Goal: Task Accomplishment & Management: Manage account settings

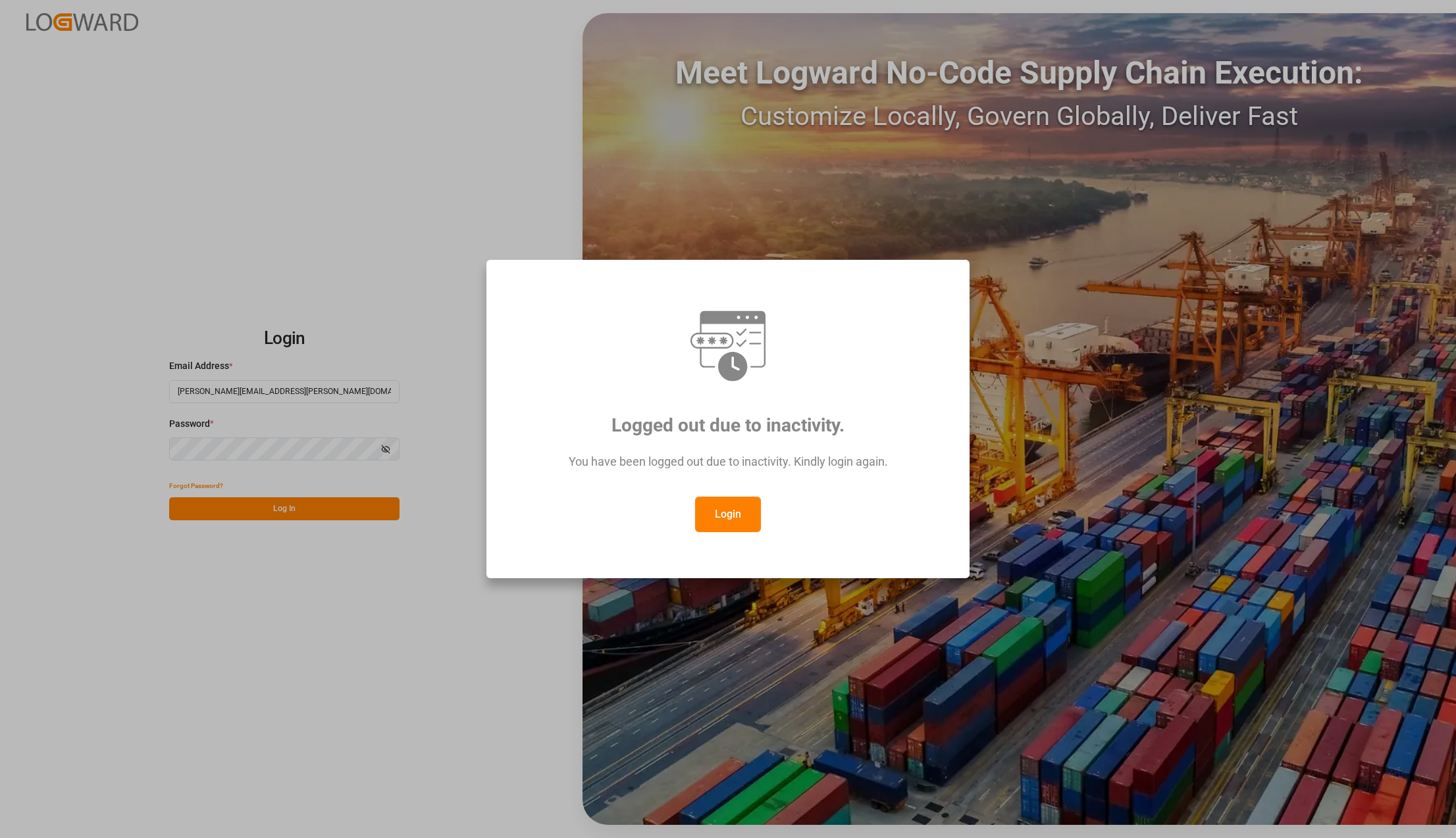
click at [736, 532] on div "Logged out due to inactivity. You have been logged out due to inactivity. Kindl…" at bounding box center [728, 419] width 460 height 296
click at [733, 517] on button "Login" at bounding box center [728, 514] width 66 height 36
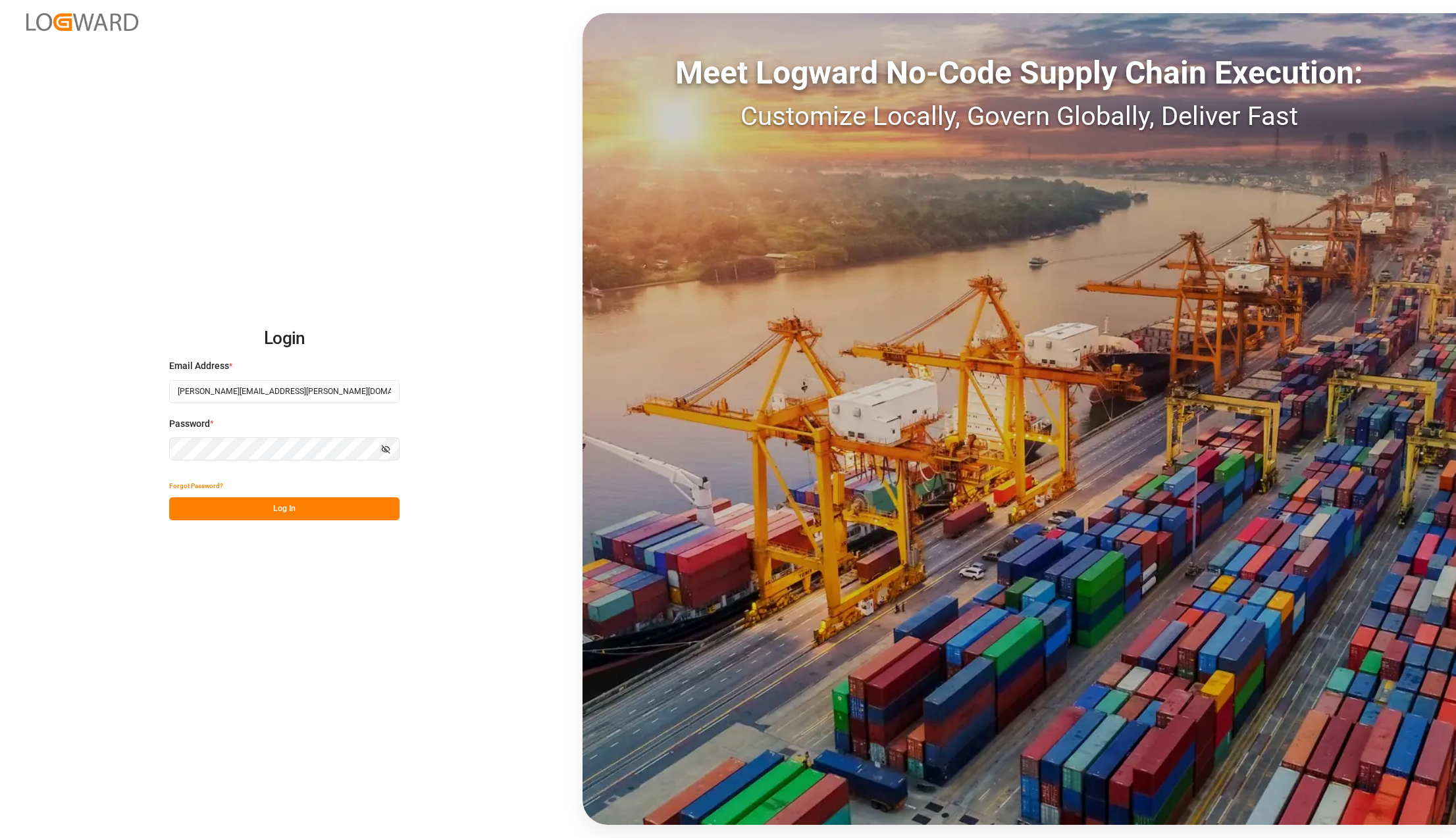
click at [335, 500] on button "Log In" at bounding box center [284, 509] width 230 height 23
click at [273, 509] on button "Log In" at bounding box center [284, 509] width 230 height 23
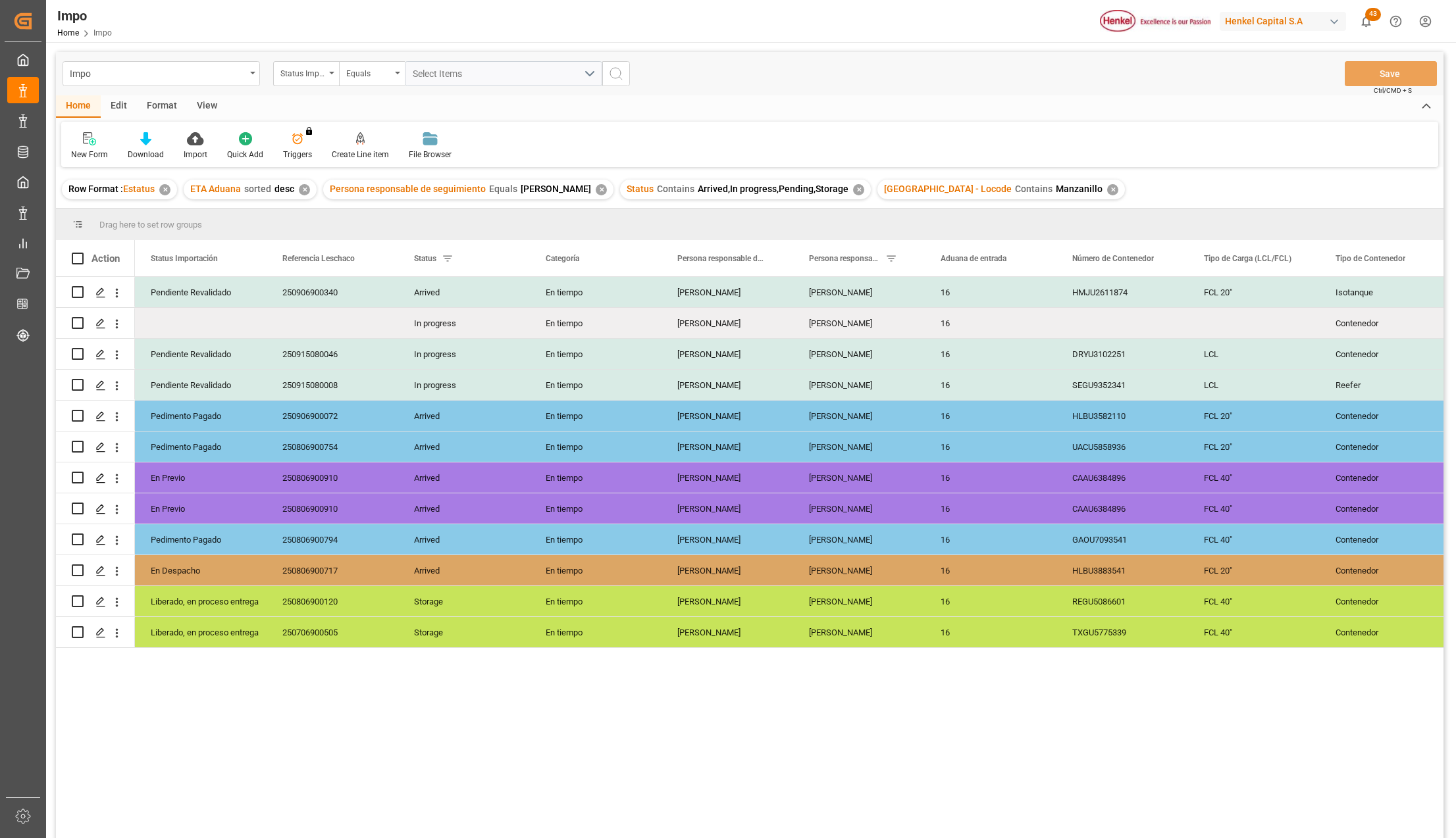
click at [200, 106] on div "View" at bounding box center [207, 107] width 40 height 23
drag, startPoint x: 167, startPoint y: 150, endPoint x: 164, endPoint y: 158, distance: 8.5
click at [164, 150] on div "Standard Templates" at bounding box center [149, 154] width 66 height 12
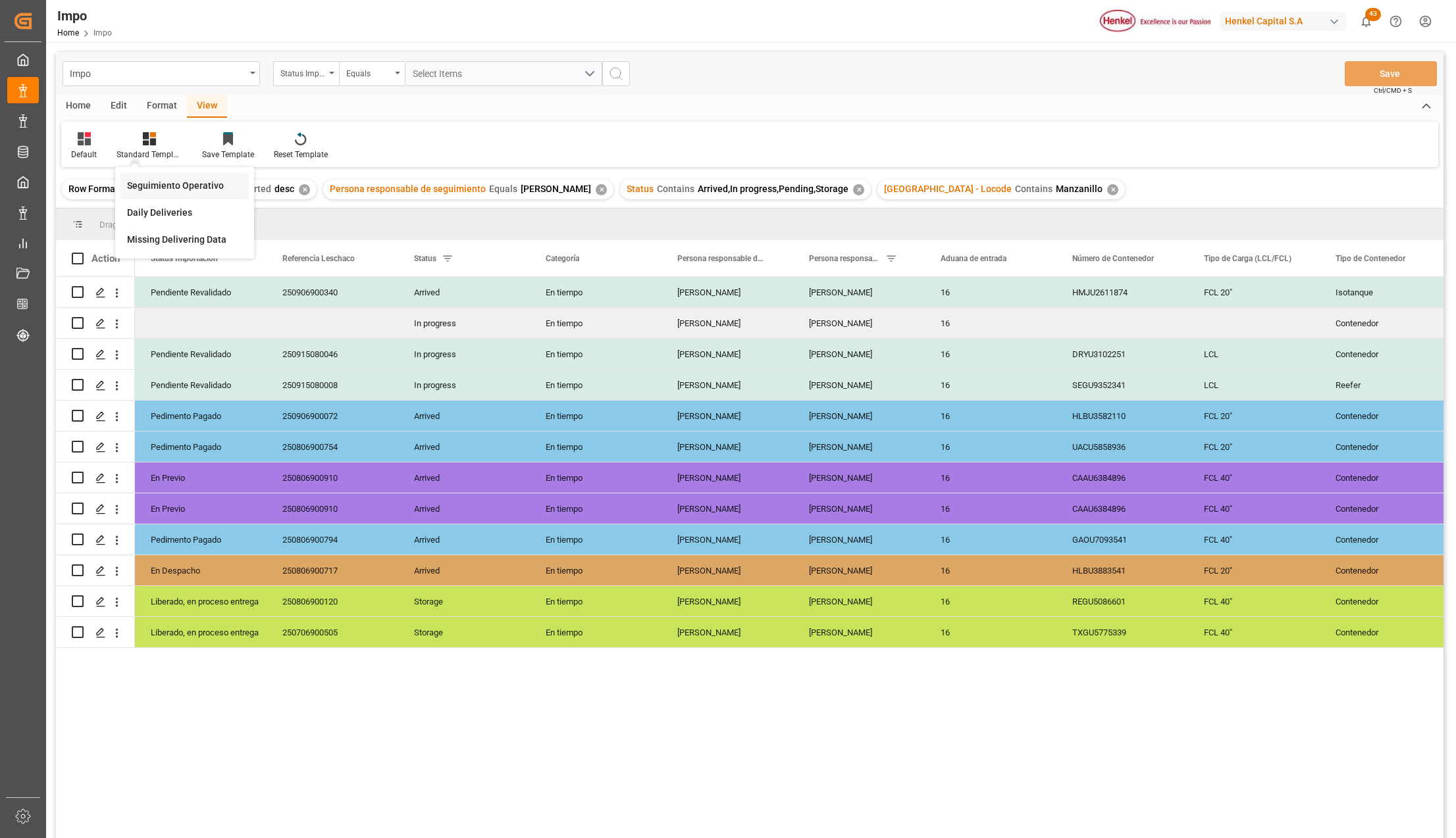
click at [164, 191] on div "Seguimiento Operativo" at bounding box center [185, 185] width 115 height 14
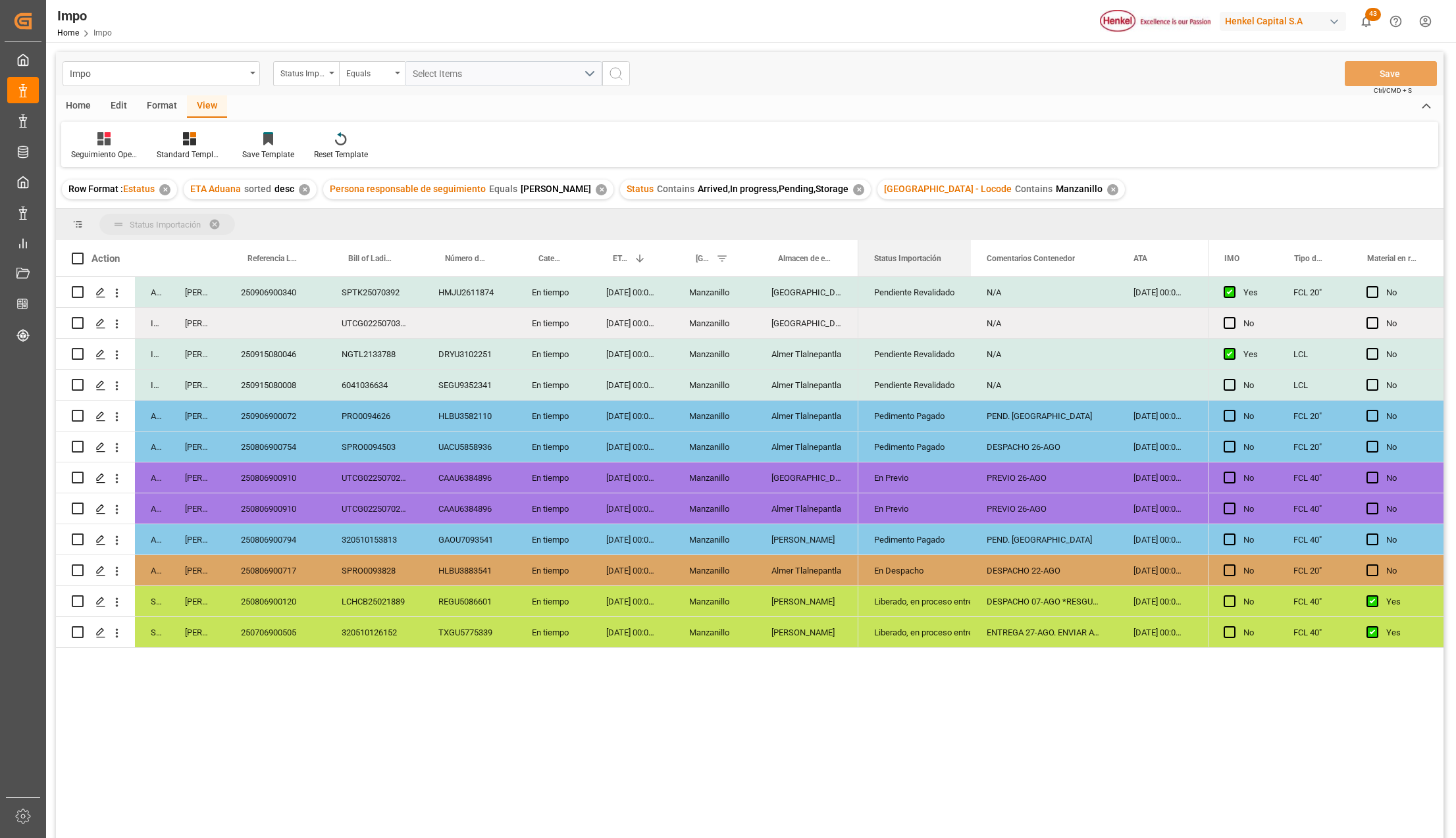
drag, startPoint x: 912, startPoint y: 259, endPoint x: 912, endPoint y: 219, distance: 40.0
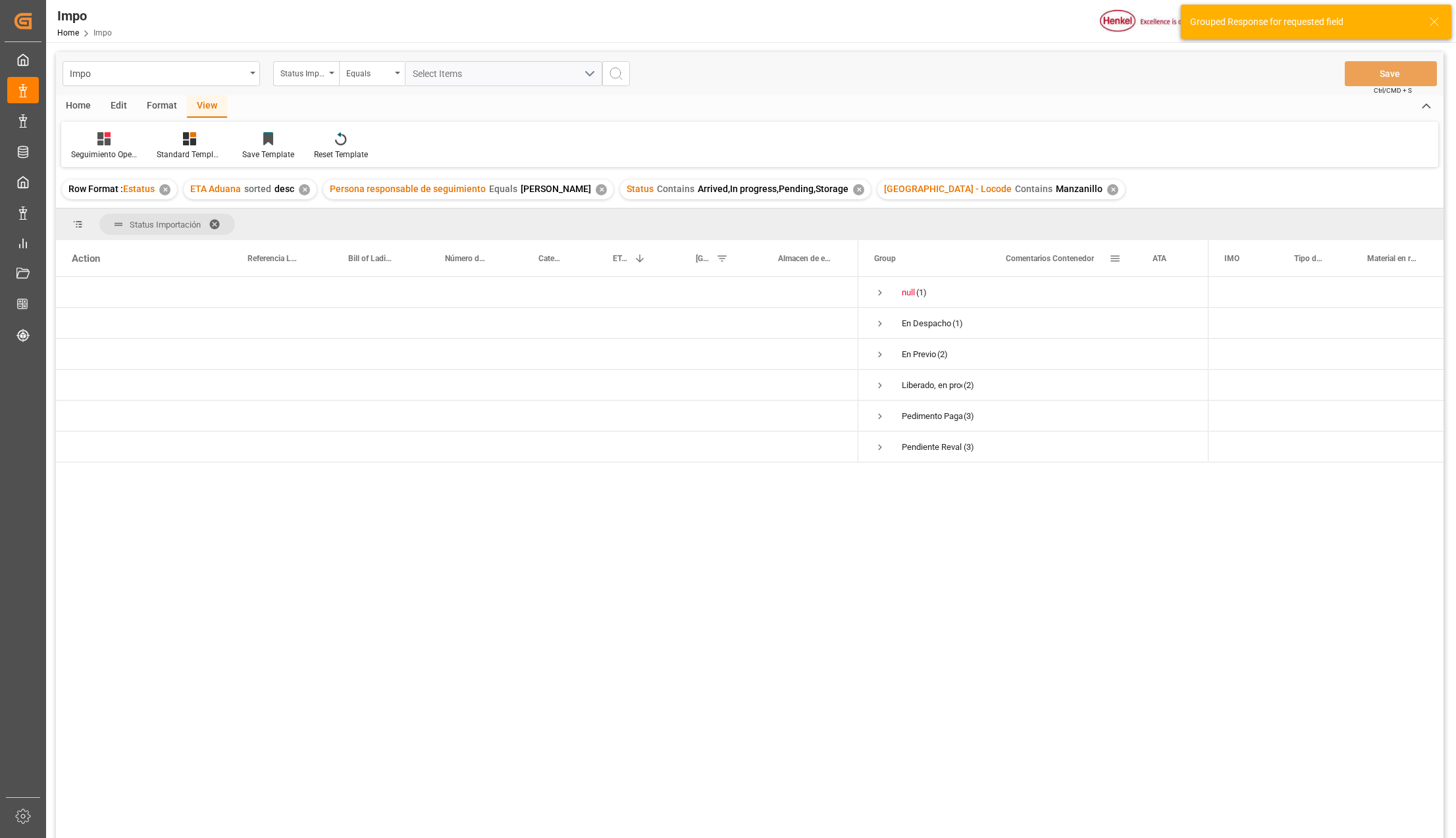
click at [990, 251] on div "Comentarios Contenedor" at bounding box center [1063, 258] width 147 height 36
drag, startPoint x: 987, startPoint y: 245, endPoint x: 1062, endPoint y: 248, distance: 75.1
click at [1062, 248] on div at bounding box center [1065, 258] width 5 height 36
click at [883, 325] on span "Press SPACE to select this row." at bounding box center [880, 324] width 12 height 12
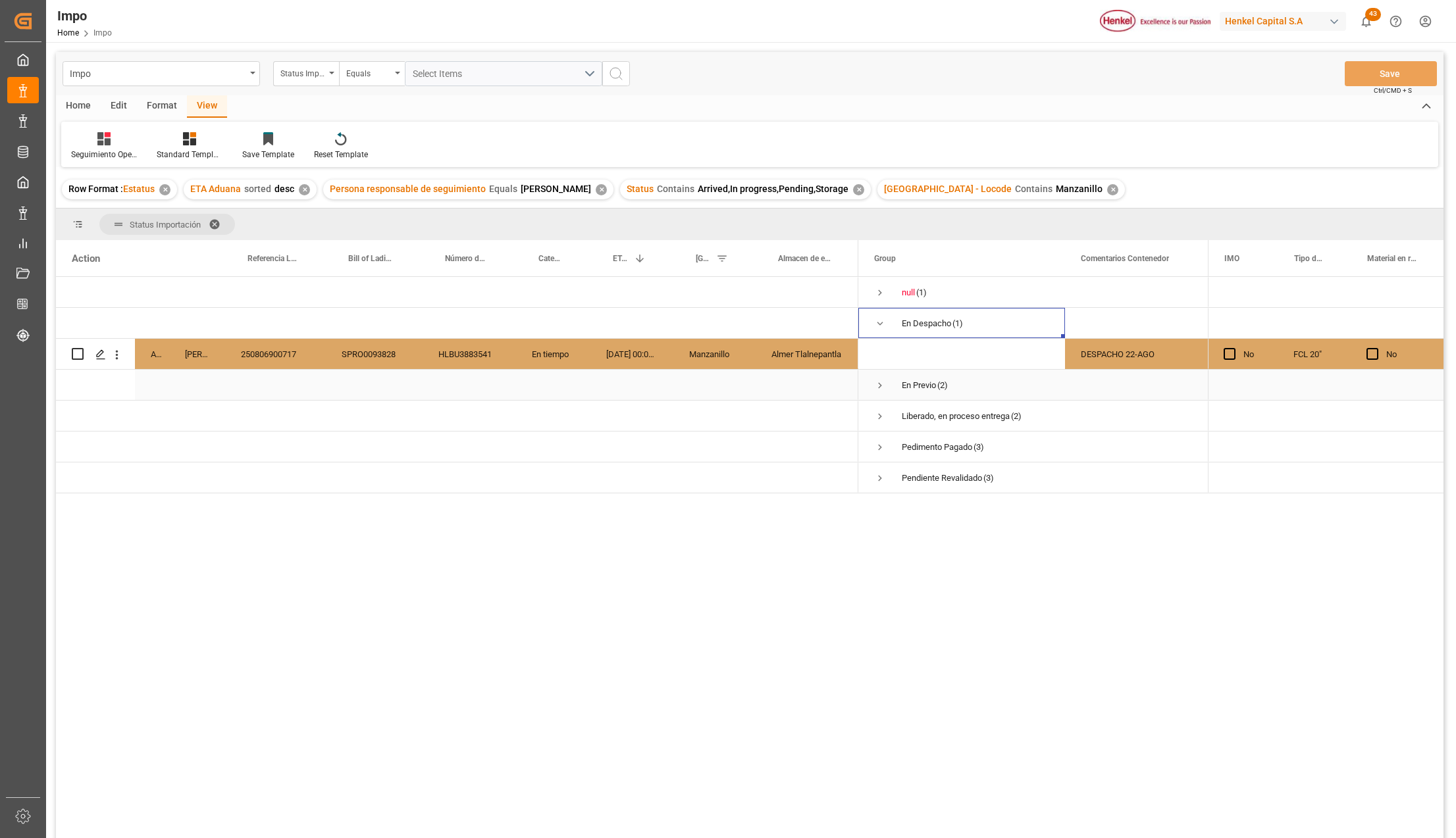
click at [875, 383] on span "Press SPACE to select this row." at bounding box center [880, 386] width 12 height 12
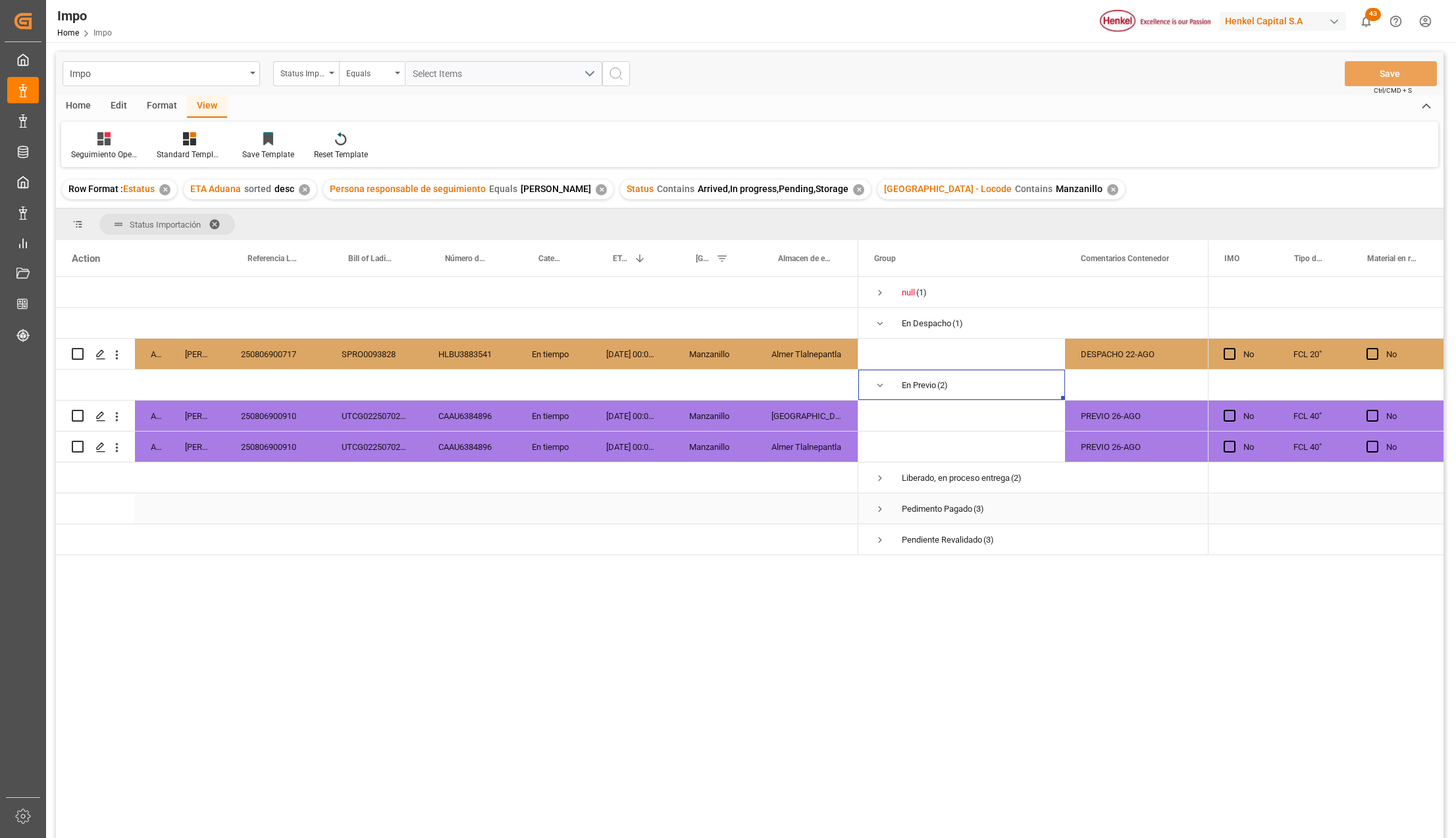
click at [882, 506] on span "Press SPACE to select this row." at bounding box center [880, 509] width 12 height 12
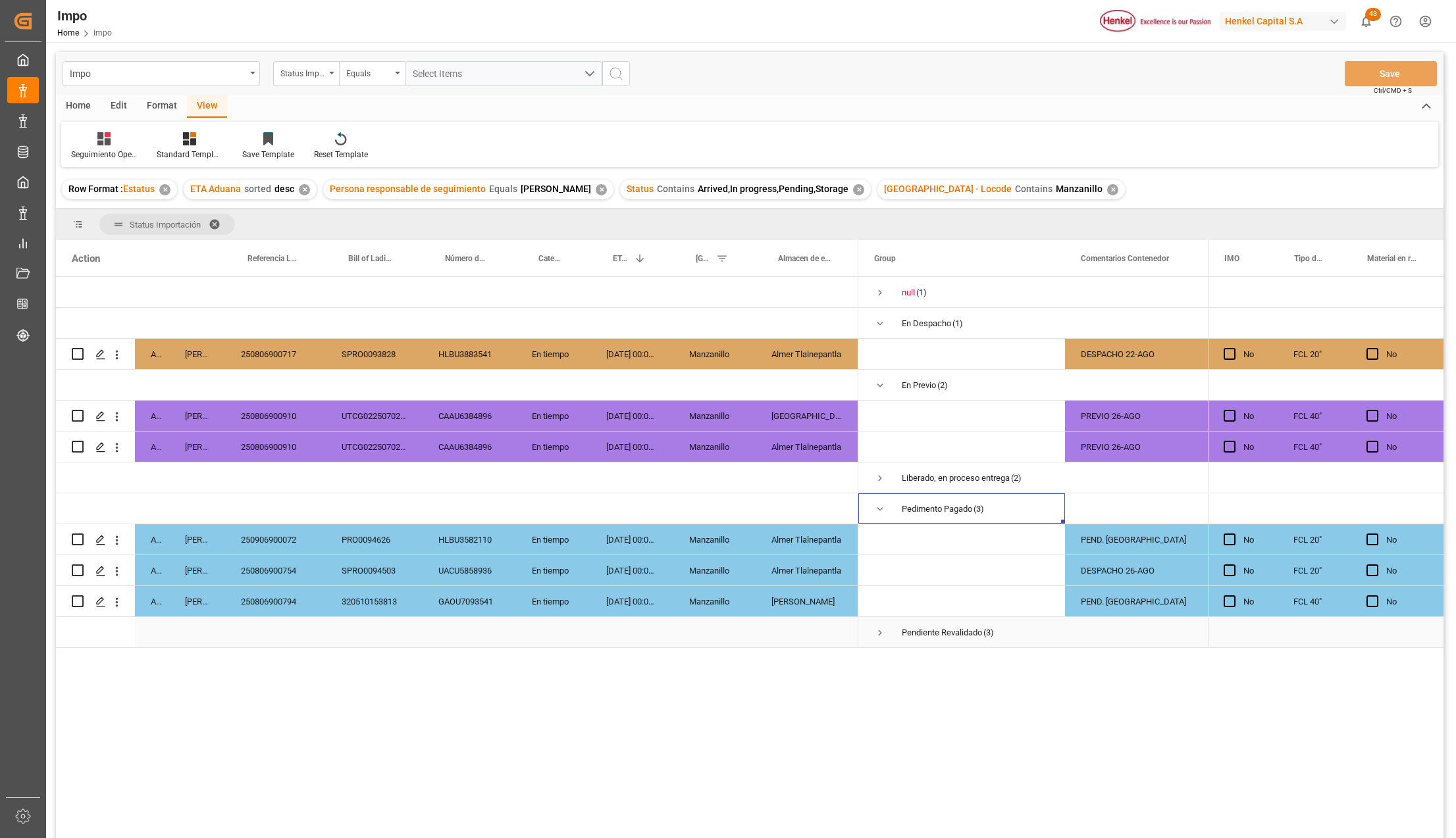
click at [878, 627] on span "Press SPACE to select this row." at bounding box center [880, 633] width 12 height 12
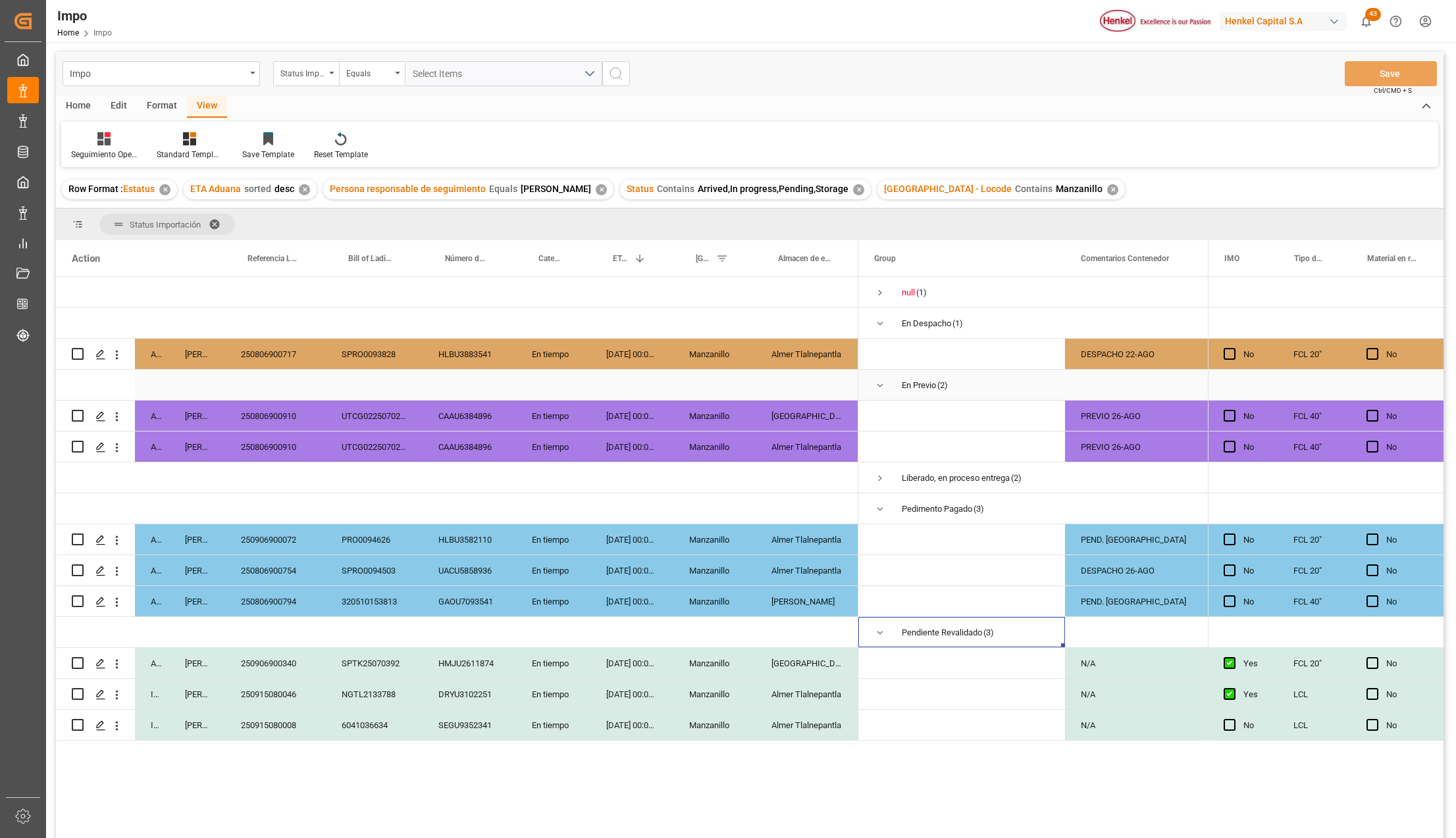
click at [274, 357] on div "250806900717" at bounding box center [275, 354] width 101 height 30
click at [1138, 353] on div "DESPACHO 22-AGO" at bounding box center [1138, 354] width 147 height 30
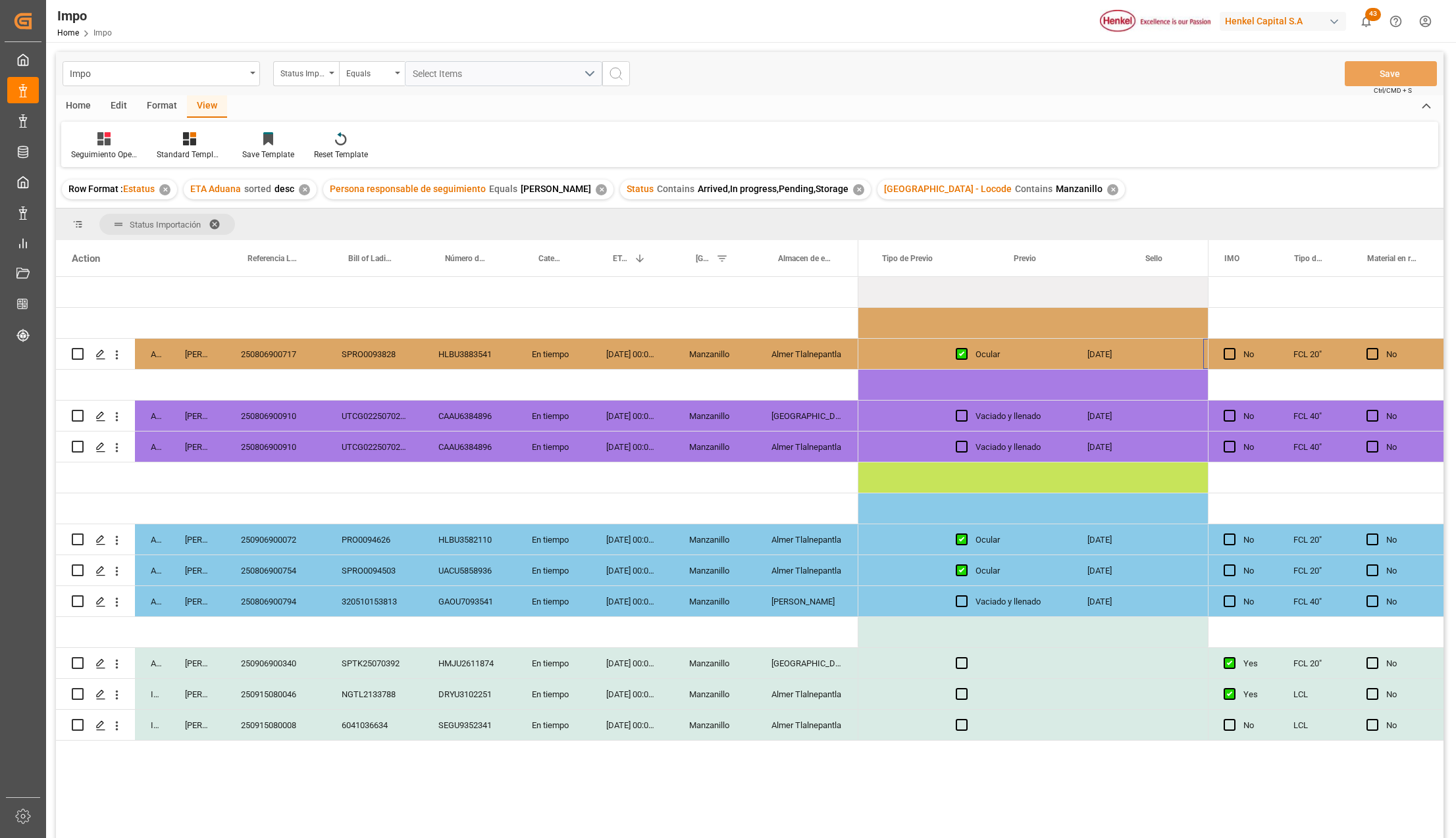
scroll to position [0, 2791]
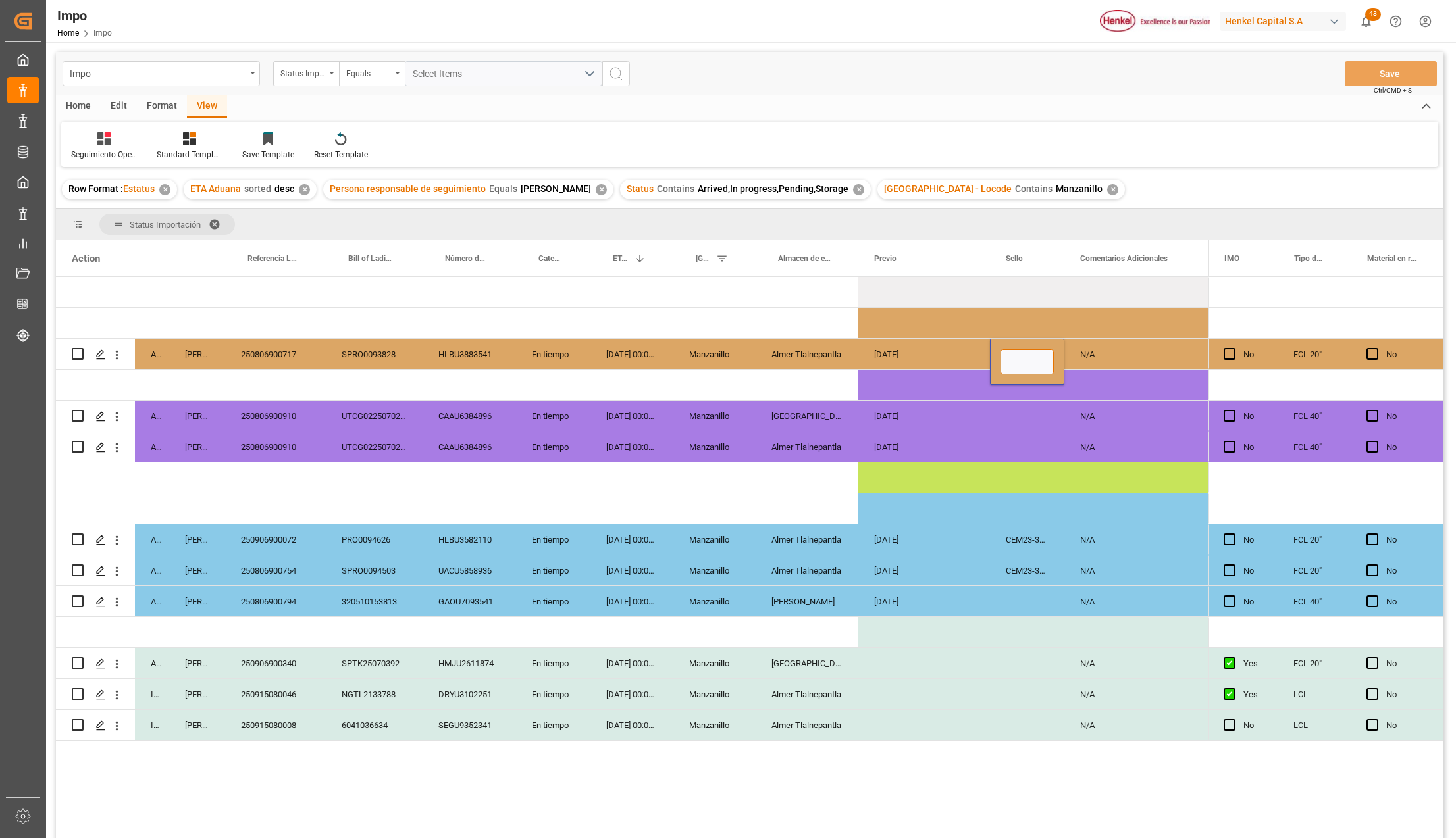
click at [1015, 360] on input "Press SPACE to select this row." at bounding box center [1027, 362] width 53 height 25
paste input "250806900717"
type input "250806900717"
click at [1037, 437] on div "Press SPACE to select this row." at bounding box center [1027, 447] width 74 height 30
click at [1036, 350] on div "250806900717" at bounding box center [1027, 354] width 74 height 30
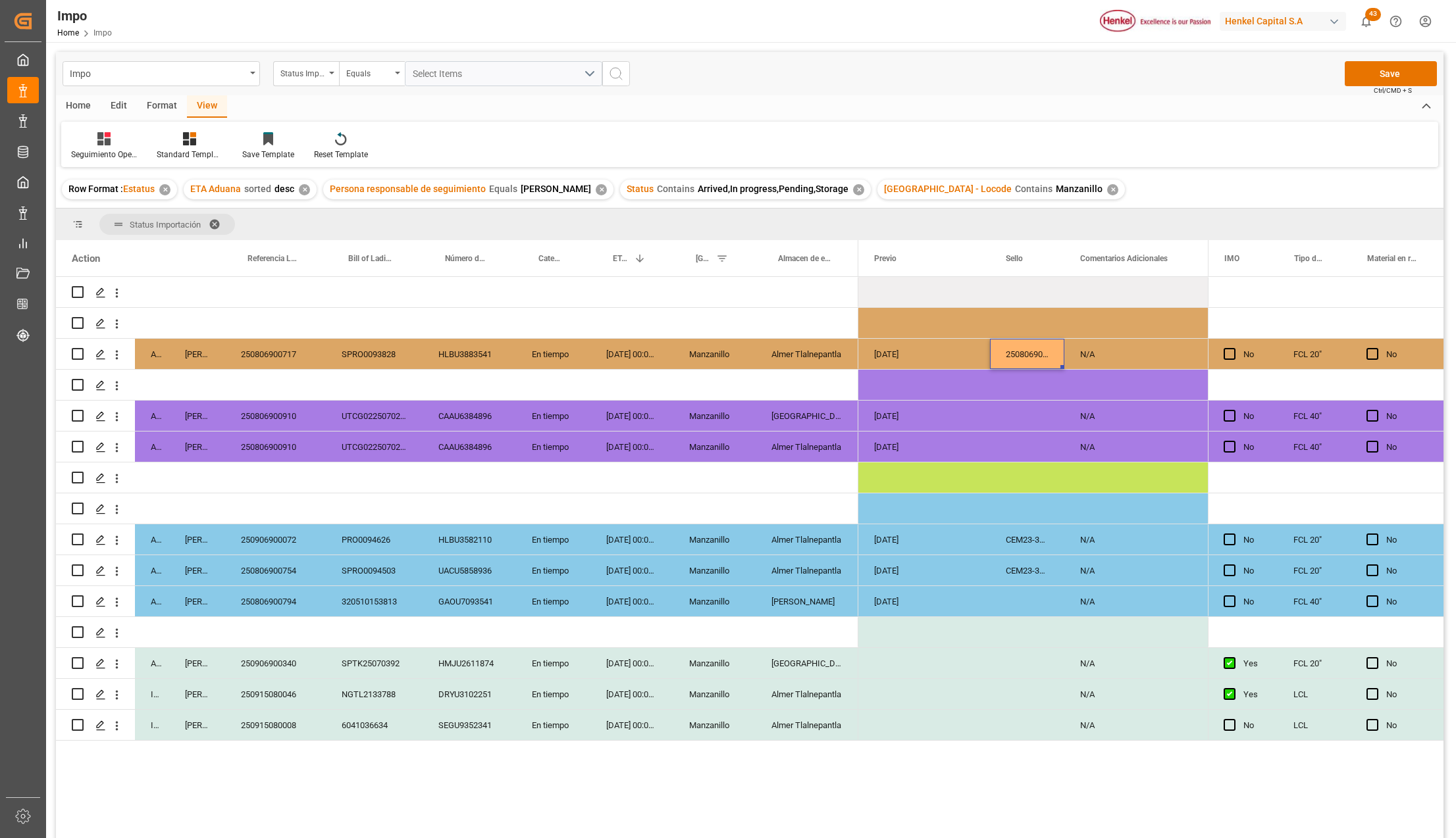
click at [1007, 350] on div "250806900717" at bounding box center [1027, 354] width 74 height 30
click at [1028, 357] on input "250806900717" at bounding box center [1027, 362] width 53 height 25
paste input "CEM23-3547941"
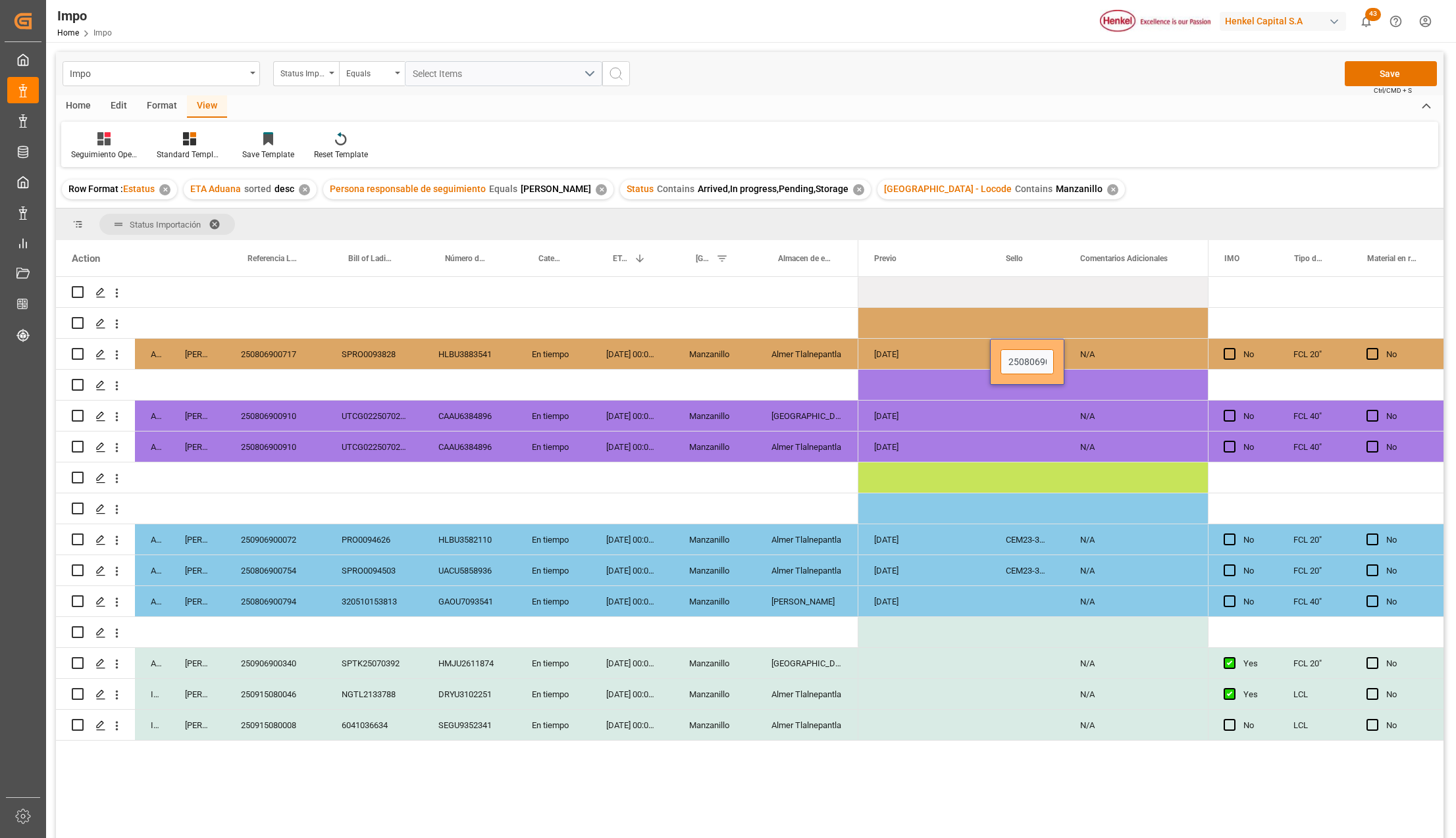
type input "CEM23-3547941"
click at [1024, 435] on div "Press SPACE to select this row." at bounding box center [1027, 447] width 74 height 30
click at [1080, 357] on div "N/A" at bounding box center [1130, 354] width 132 height 30
click at [1380, 79] on button "Save" at bounding box center [1391, 73] width 92 height 25
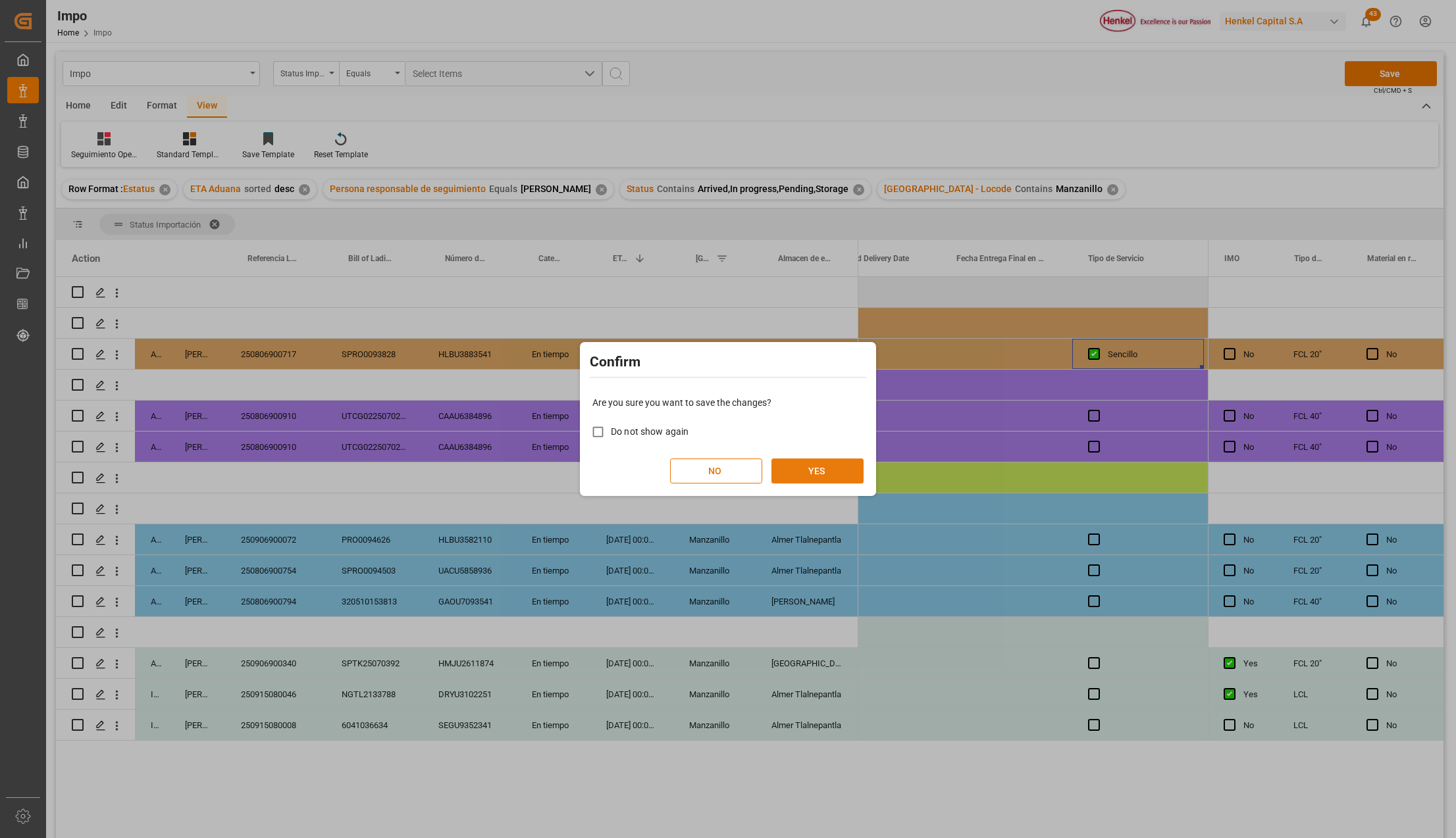
click at [801, 464] on button "YES" at bounding box center [818, 471] width 92 height 25
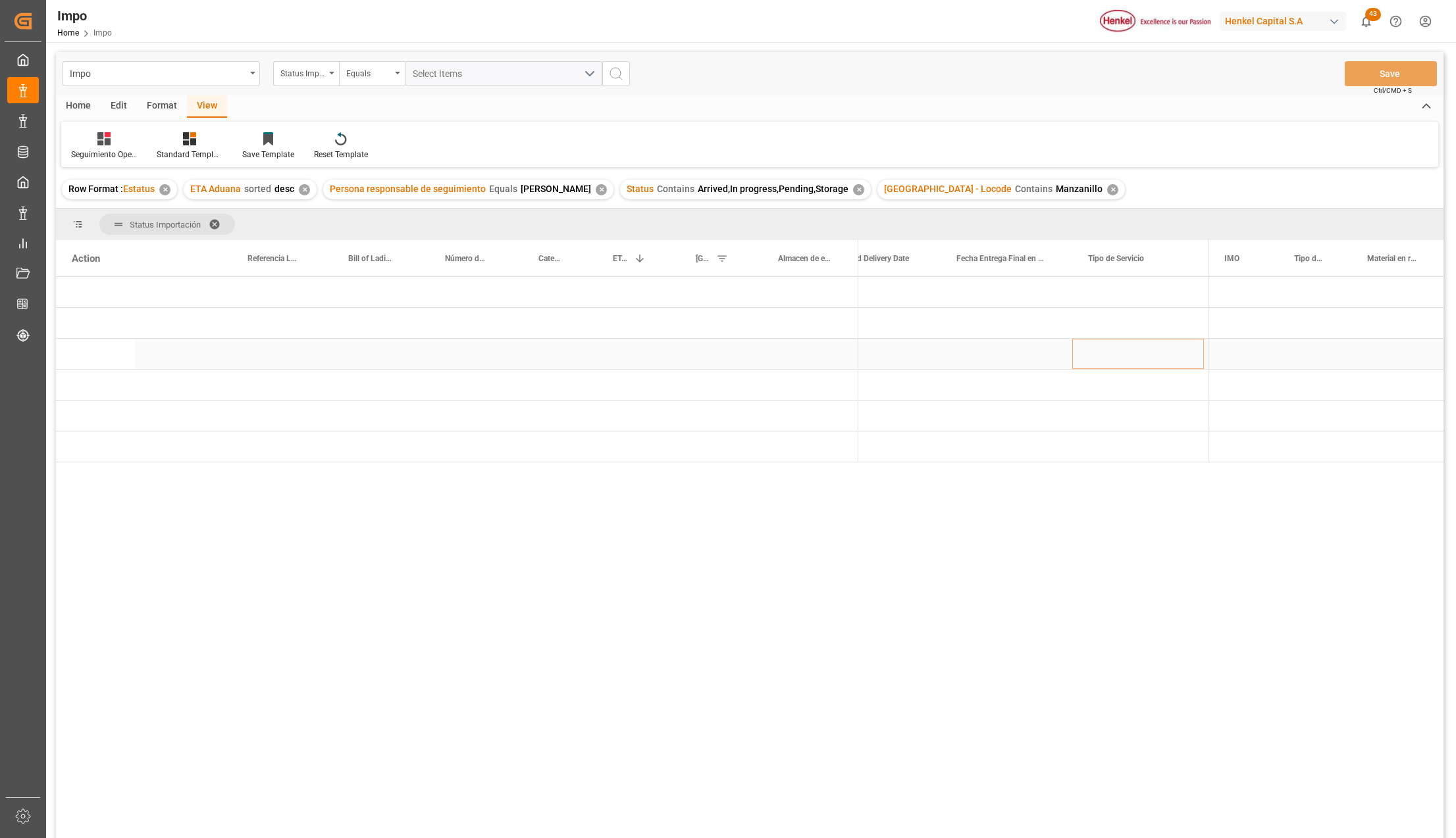
click at [813, 326] on div "Press SPACE to select this row." at bounding box center [807, 323] width 103 height 30
click at [881, 319] on span "Press SPACE to select this row." at bounding box center [880, 324] width 12 height 12
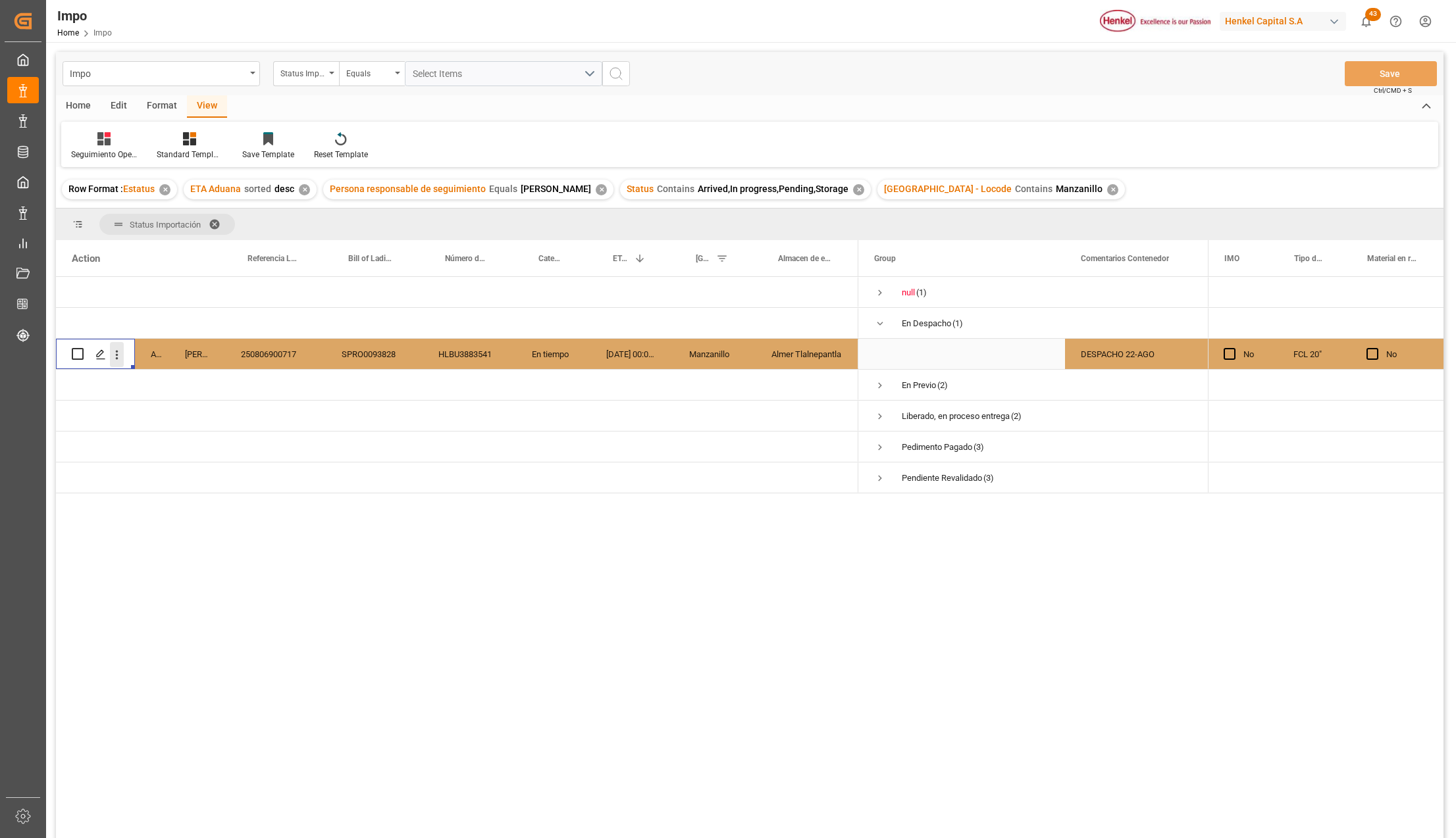
click at [116, 354] on icon "open menu" at bounding box center [117, 355] width 14 height 14
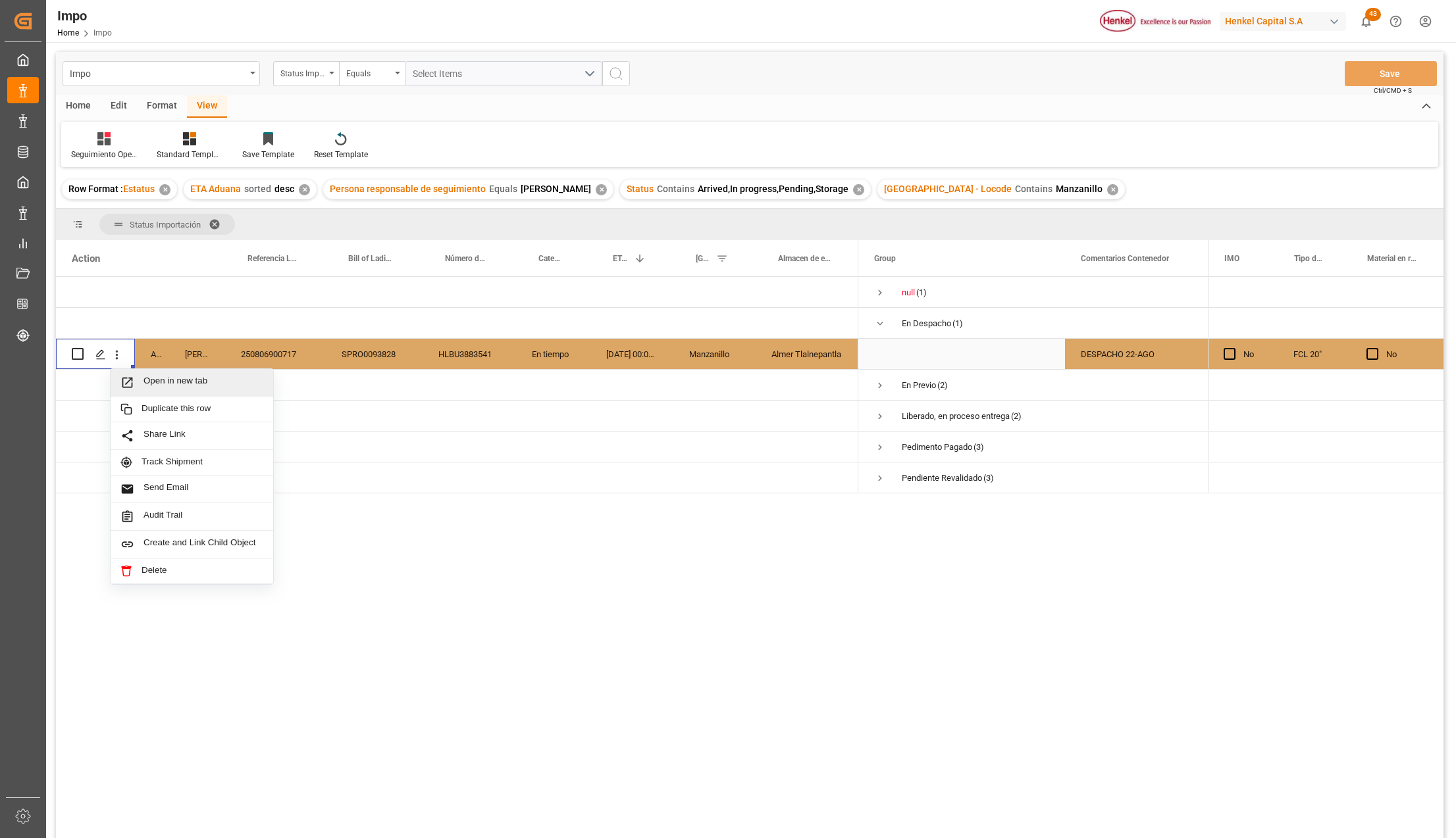
click at [130, 380] on icon "Press SPACE to select this row." at bounding box center [127, 382] width 14 height 14
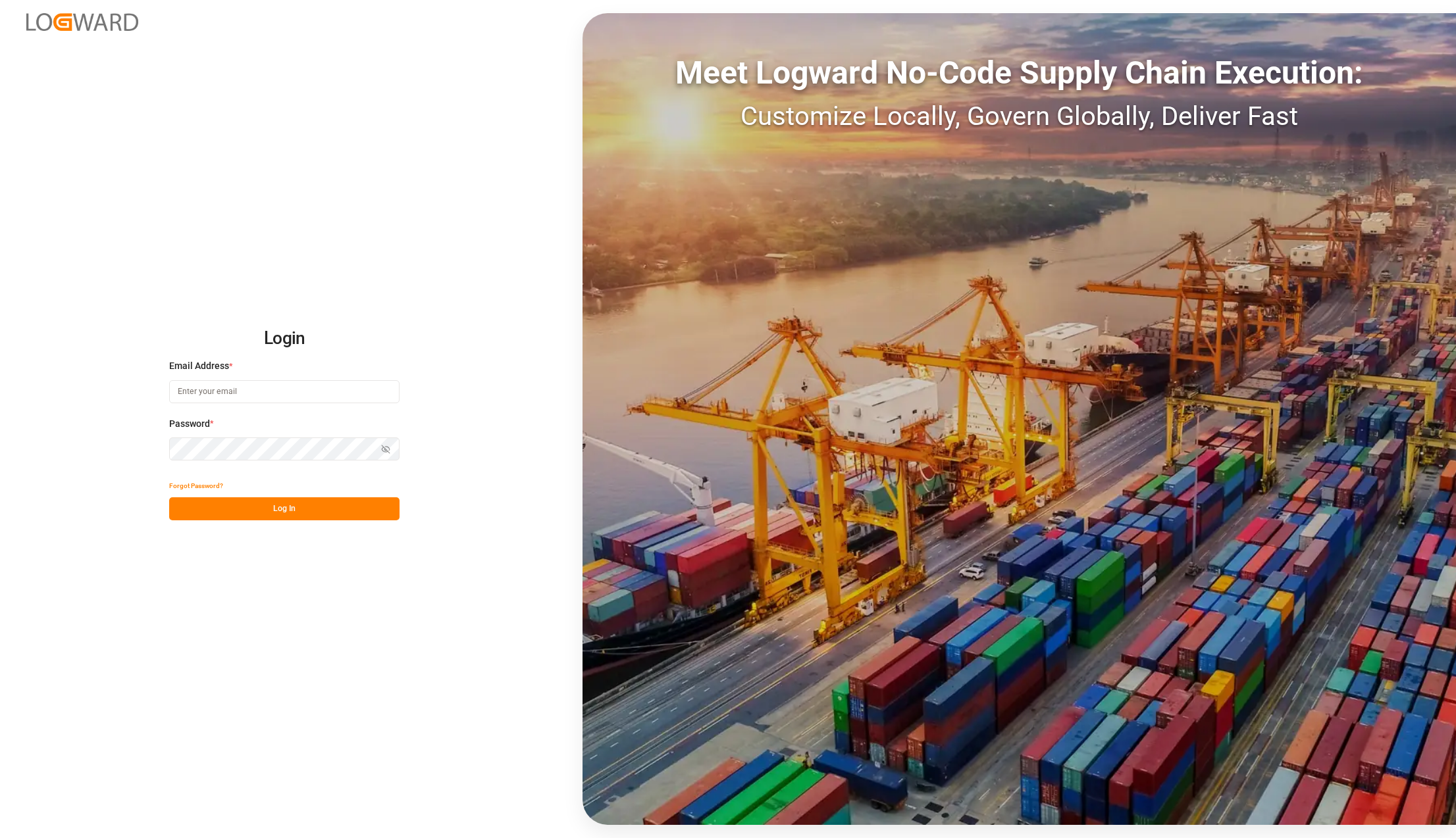
type input "[PERSON_NAME][EMAIL_ADDRESS][PERSON_NAME][DOMAIN_NAME]"
click at [256, 512] on button "Log In" at bounding box center [284, 509] width 230 height 23
click at [259, 503] on button "Log In" at bounding box center [284, 509] width 230 height 23
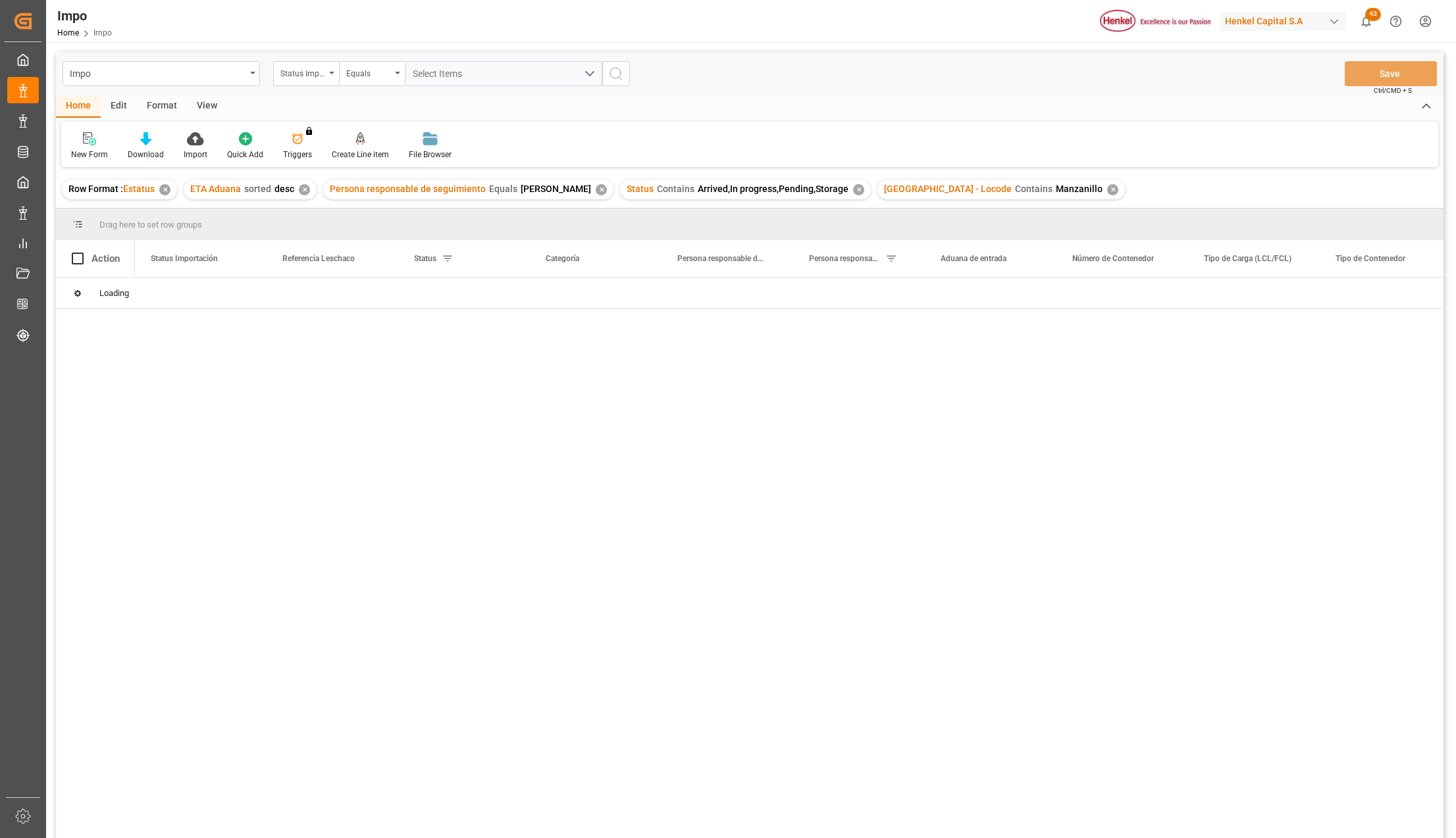
click at [1068, 195] on div "Puerto de Arribo - Locode Contains Manzanillo ✕" at bounding box center [1001, 189] width 248 height 20
click at [1107, 193] on div "✕" at bounding box center [1112, 189] width 11 height 11
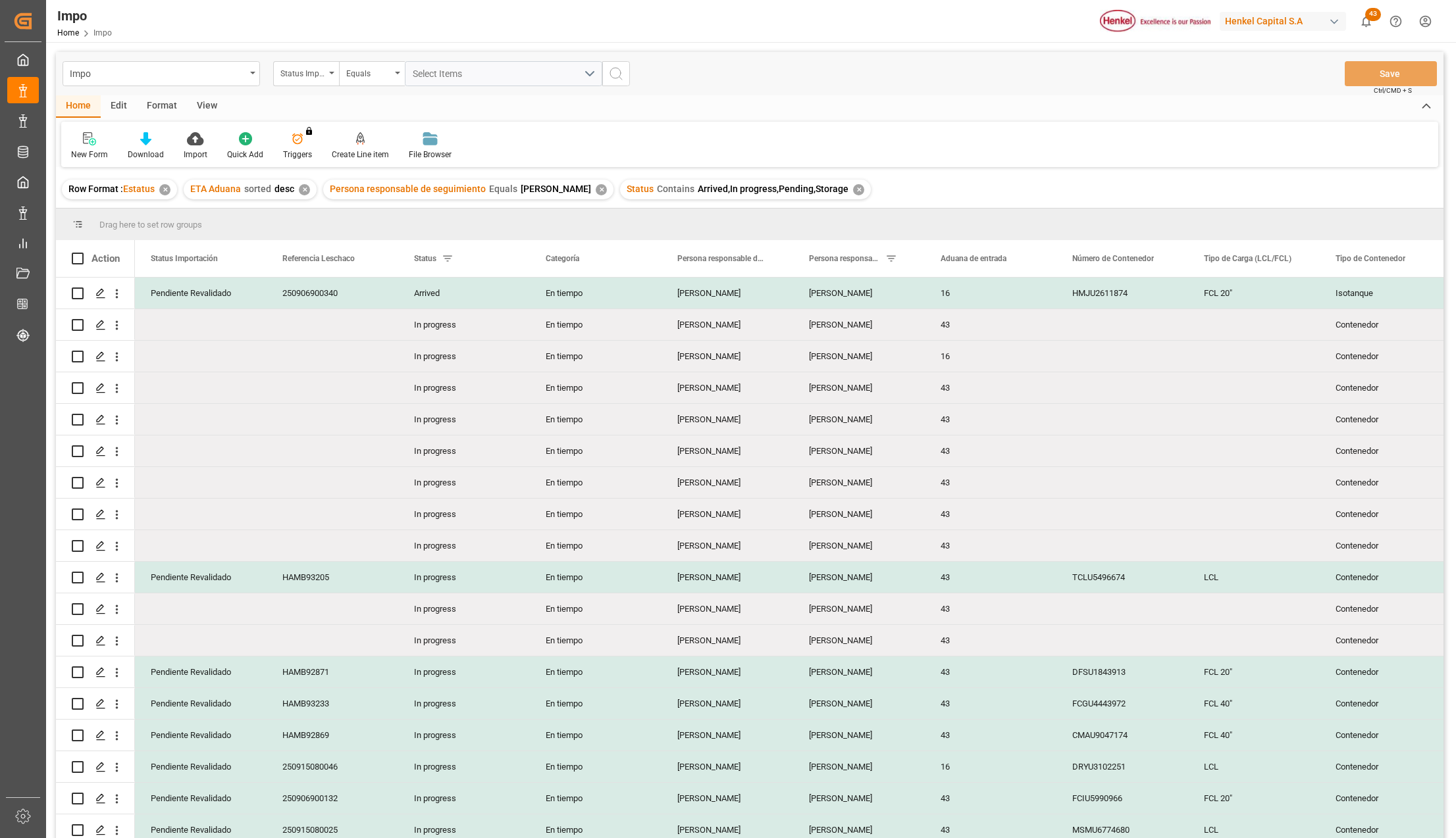
click at [209, 98] on div "View" at bounding box center [207, 107] width 40 height 23
click at [161, 136] on div at bounding box center [149, 139] width 66 height 14
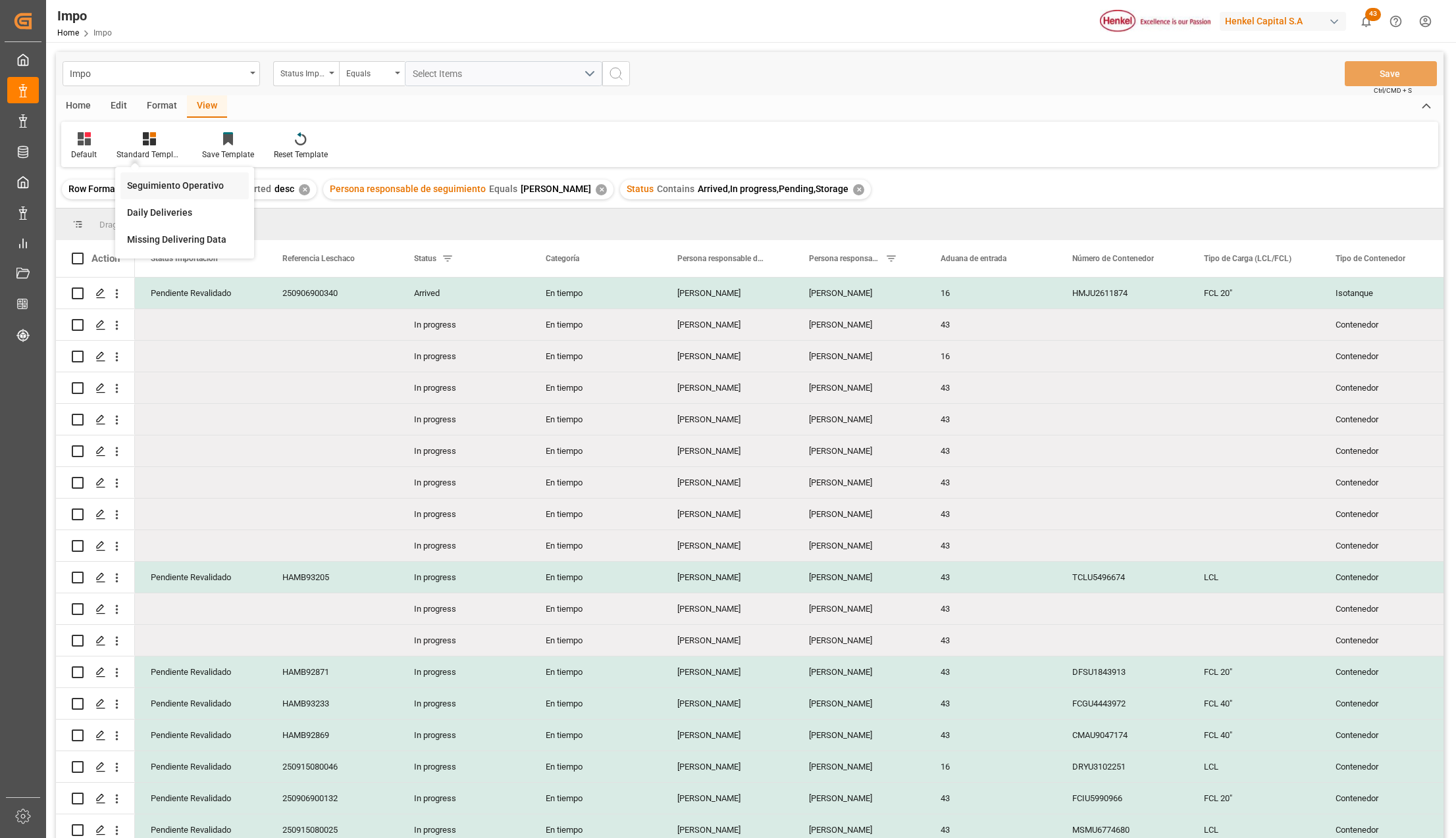
click at [167, 179] on div "Seguimiento Operativo" at bounding box center [185, 185] width 115 height 14
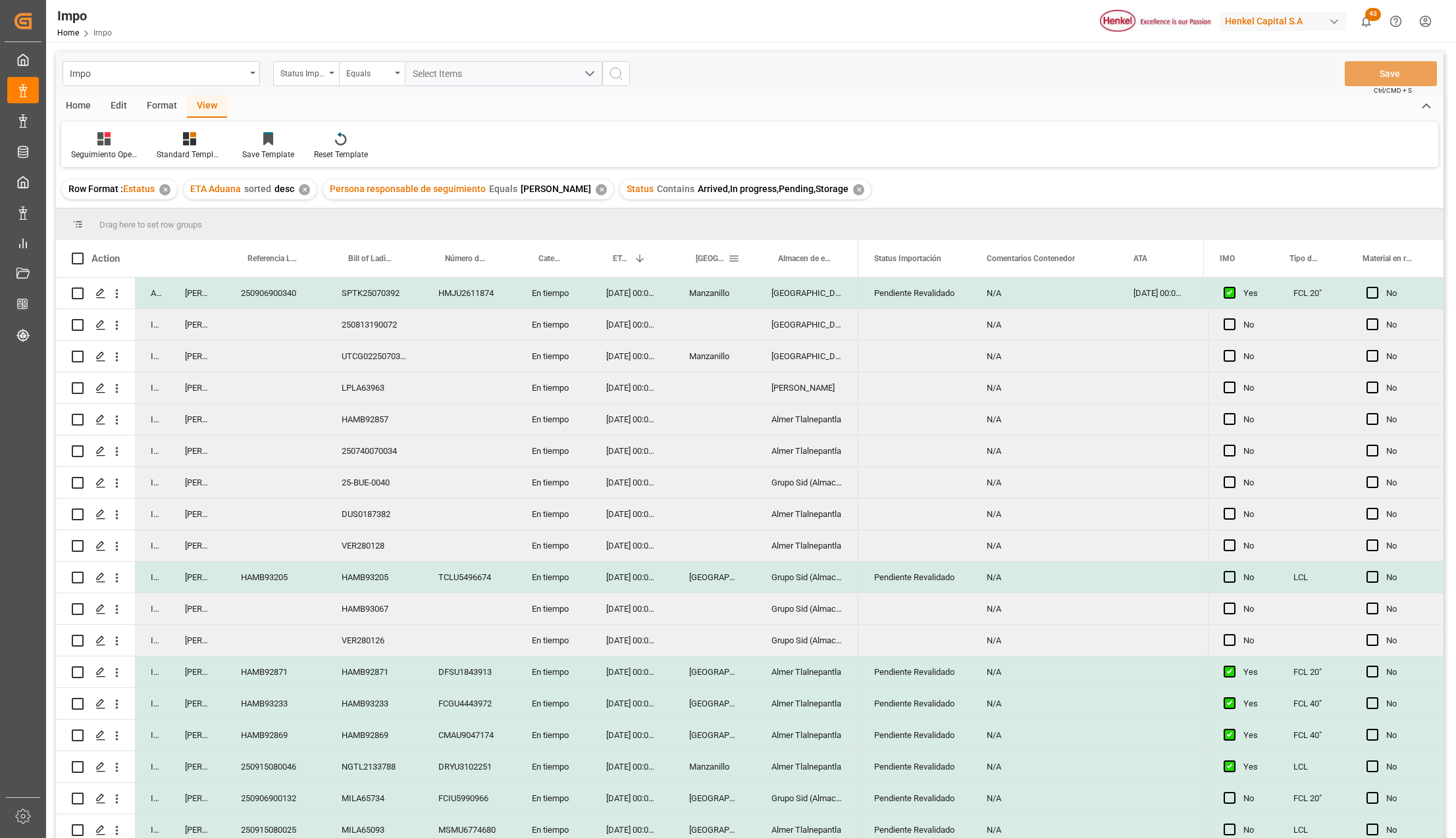
click at [734, 257] on span at bounding box center [734, 259] width 12 height 12
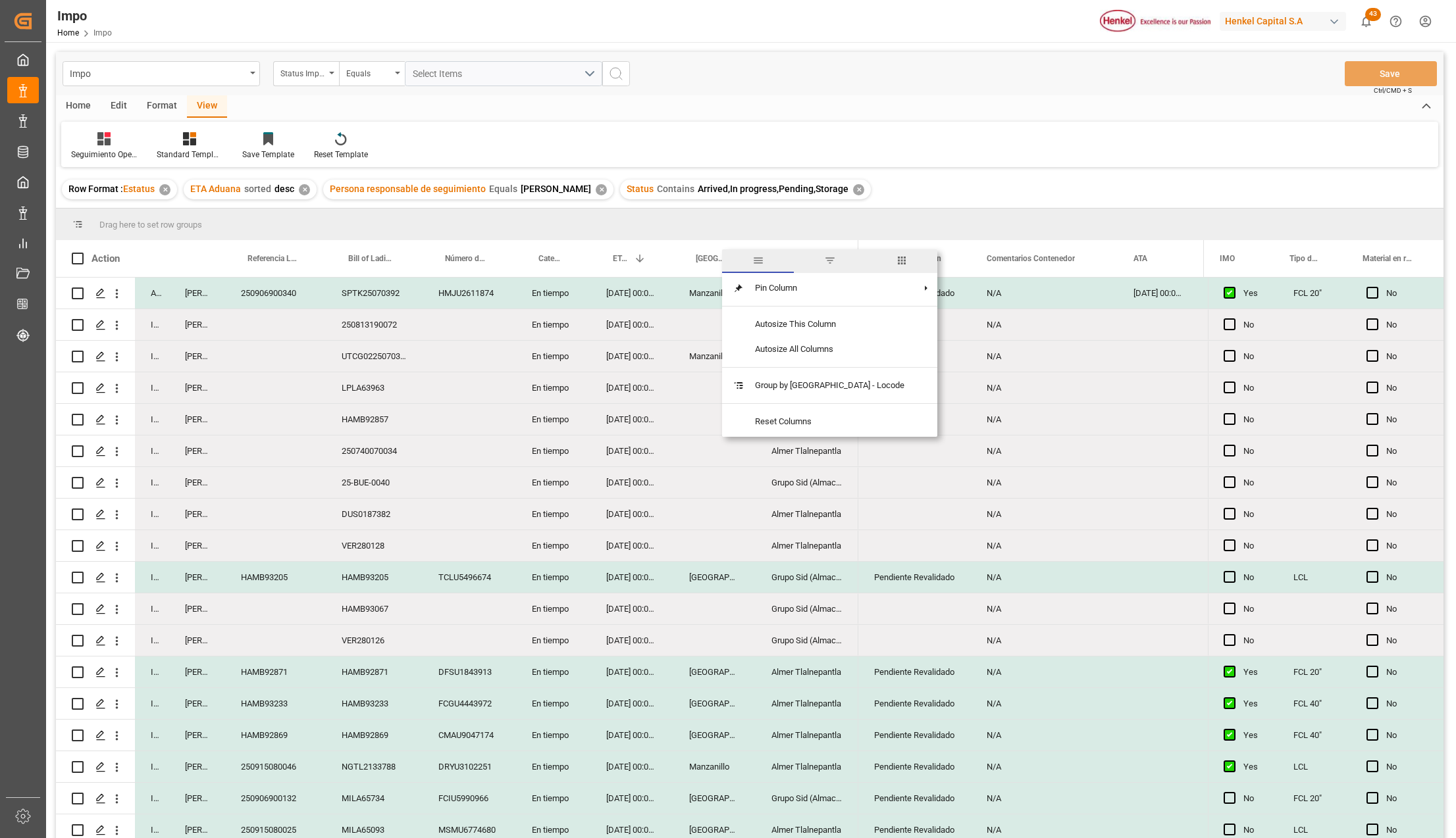
click at [824, 264] on span "filter" at bounding box center [830, 260] width 12 height 12
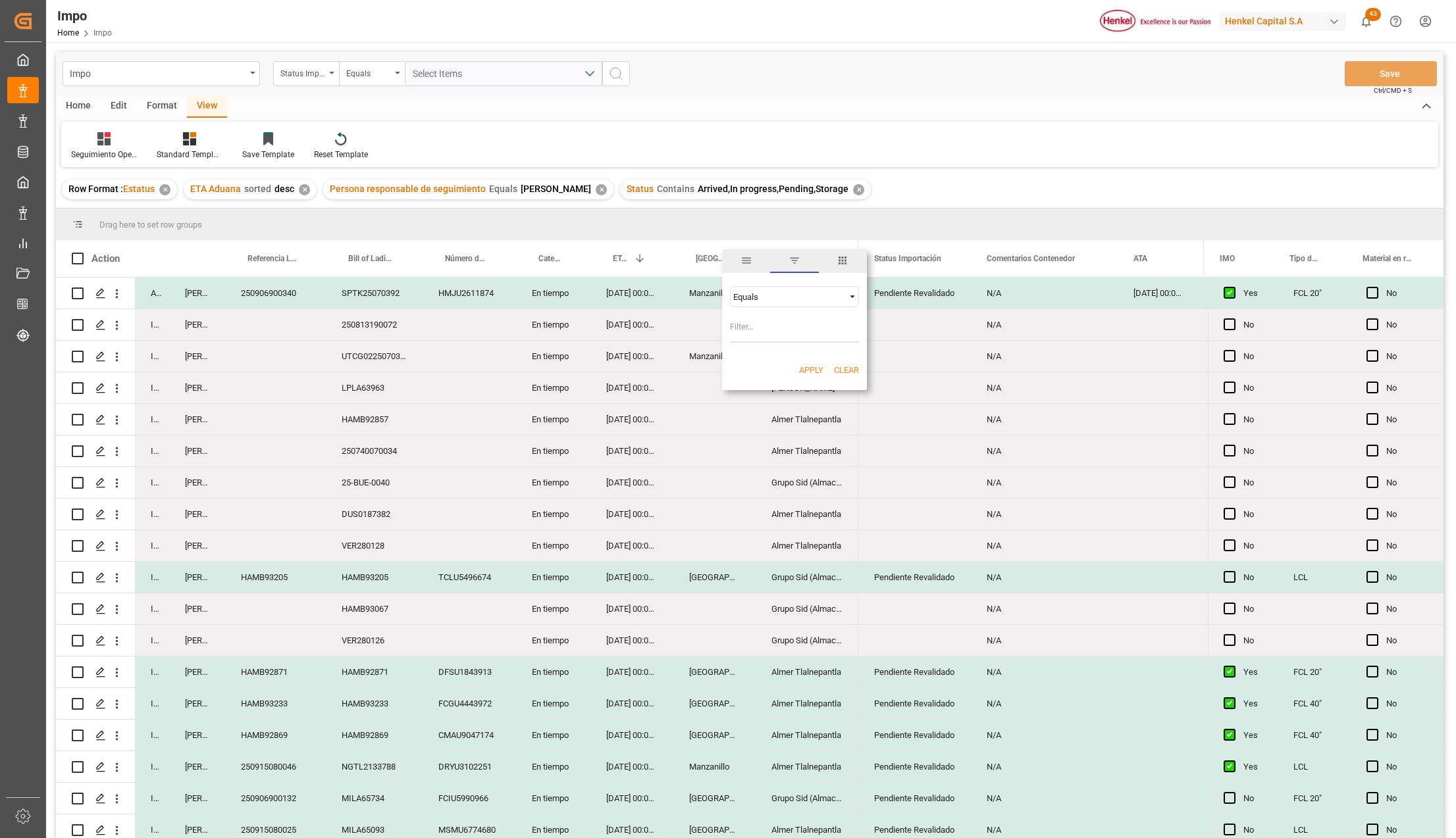
drag, startPoint x: 793, startPoint y: 330, endPoint x: 802, endPoint y: 327, distance: 9.5
click at [793, 330] on input "Filter Value" at bounding box center [794, 329] width 129 height 26
type input "Veracruz"
click at [812, 369] on button "Apply" at bounding box center [811, 370] width 24 height 13
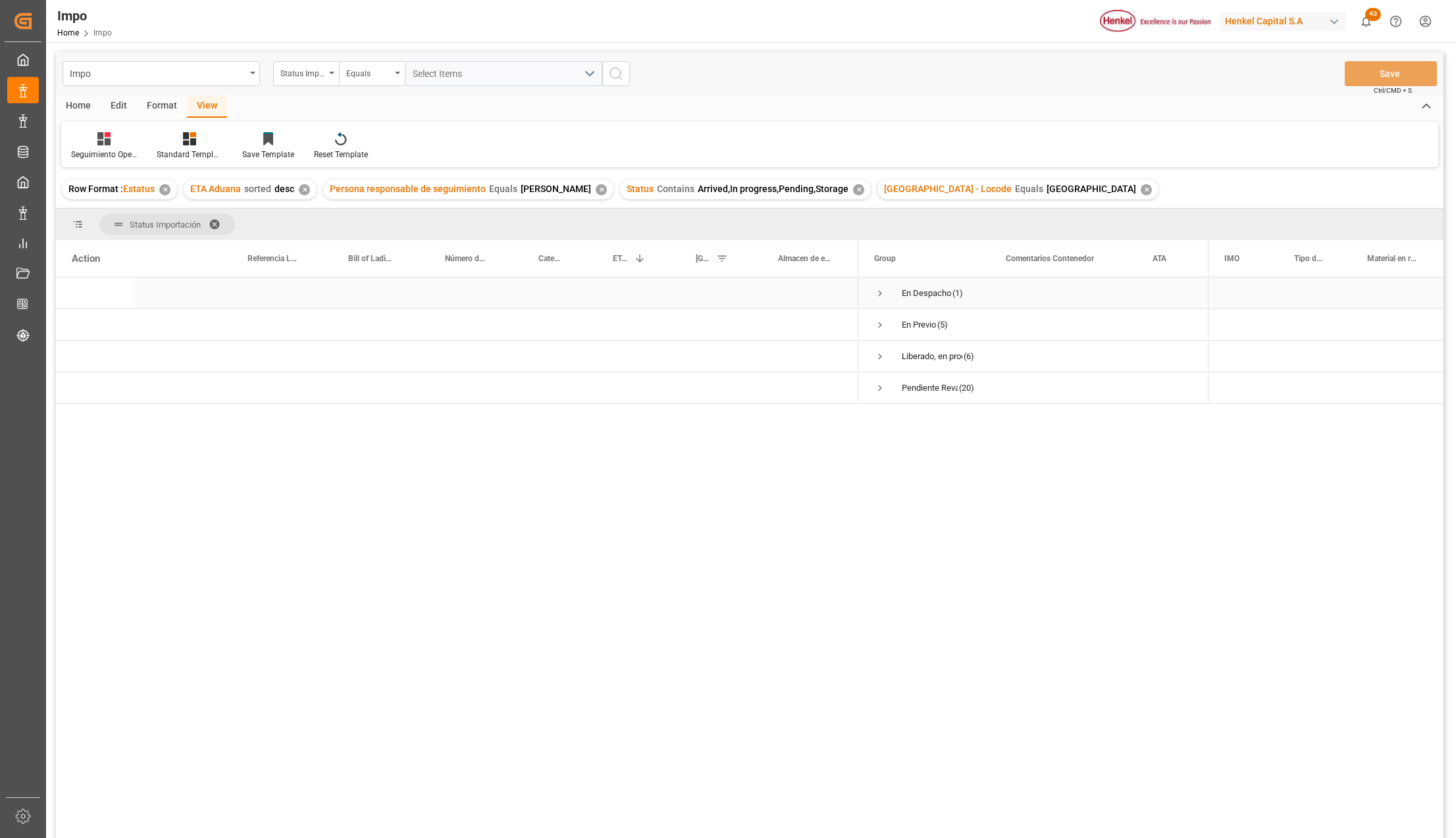
click at [882, 290] on span "Press SPACE to select this row." at bounding box center [880, 294] width 12 height 12
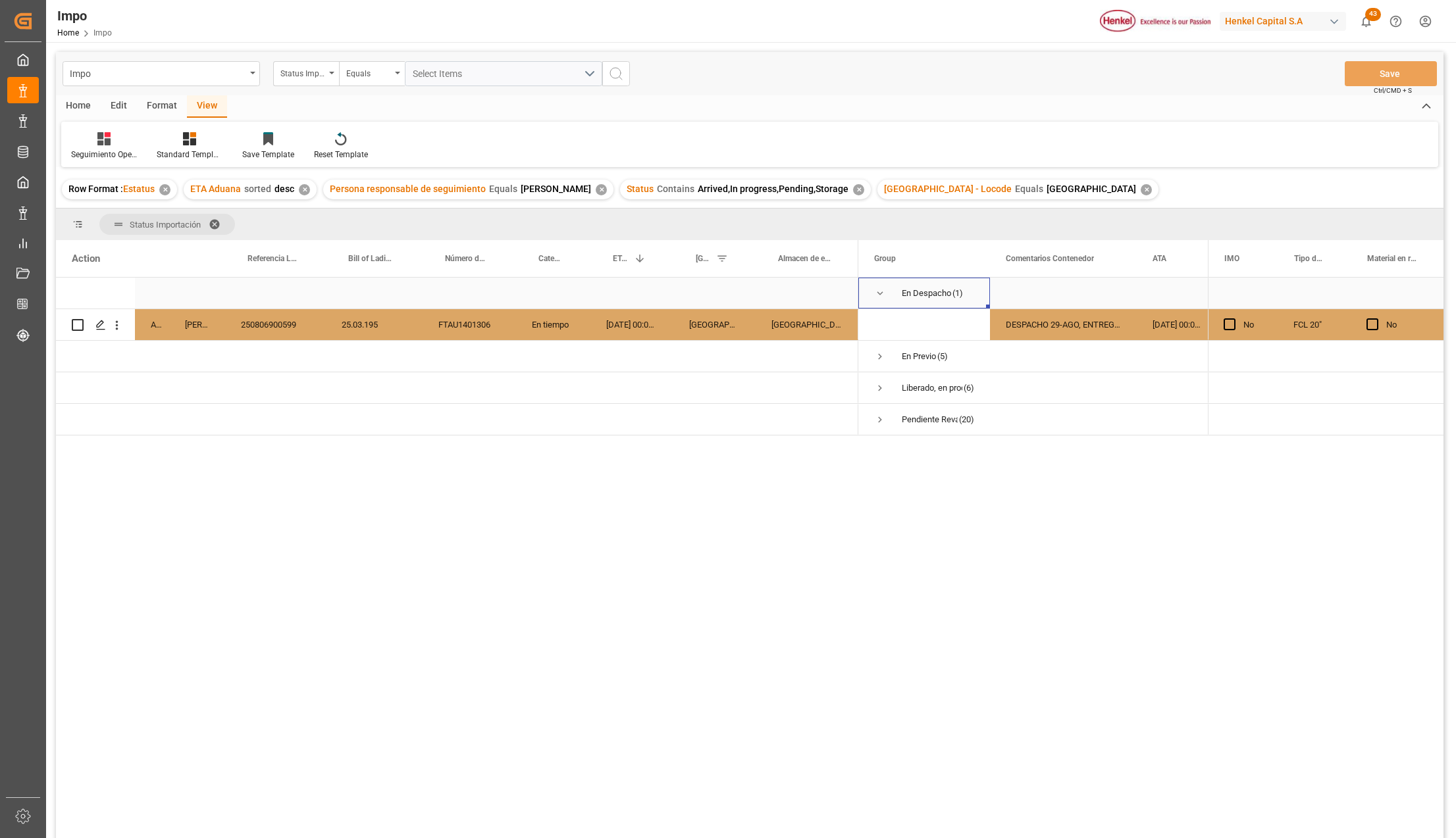
click at [879, 292] on span "Press SPACE to select this row." at bounding box center [880, 294] width 12 height 12
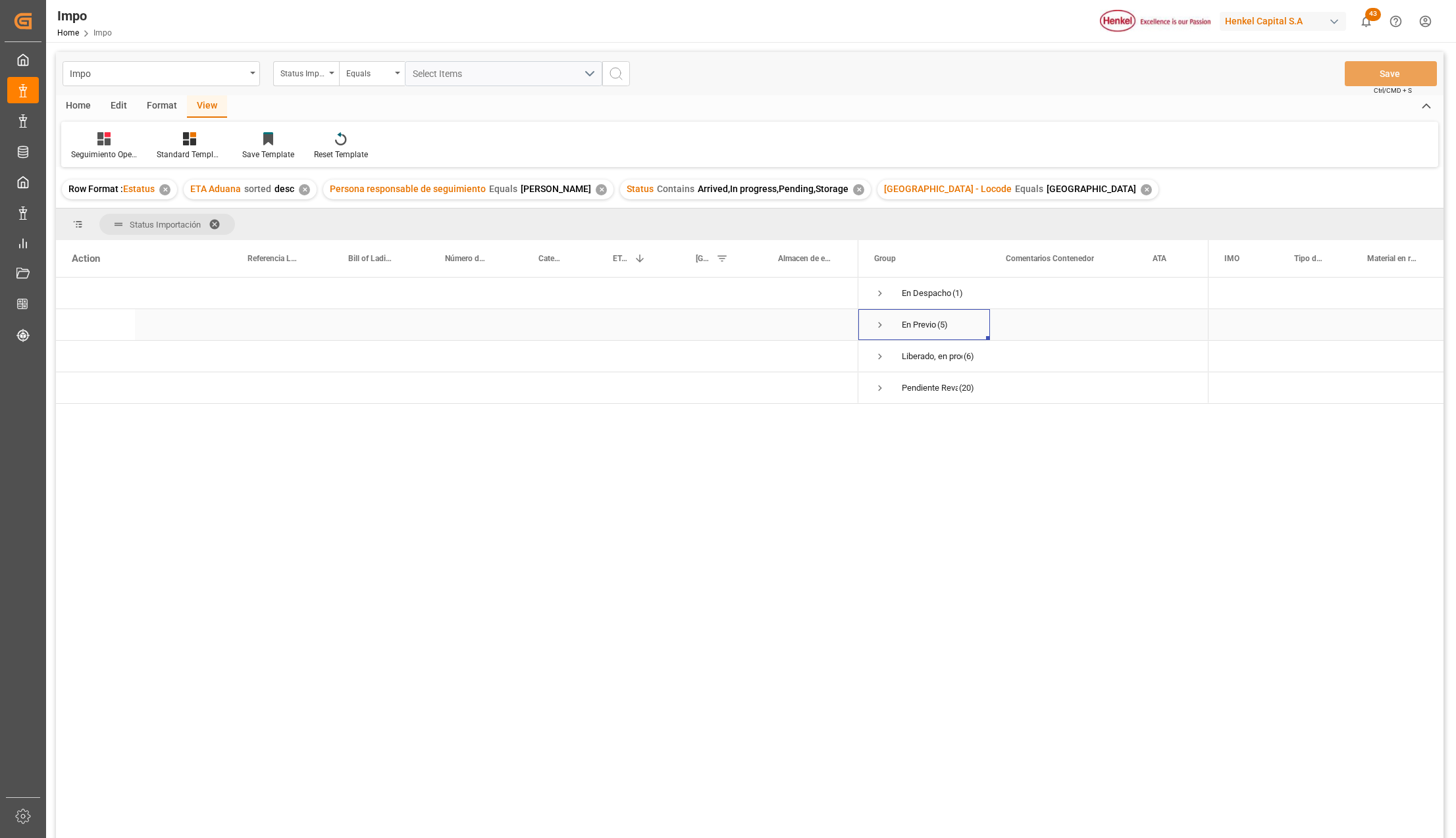
click at [882, 319] on span "Press SPACE to select this row." at bounding box center [880, 326] width 12 height 12
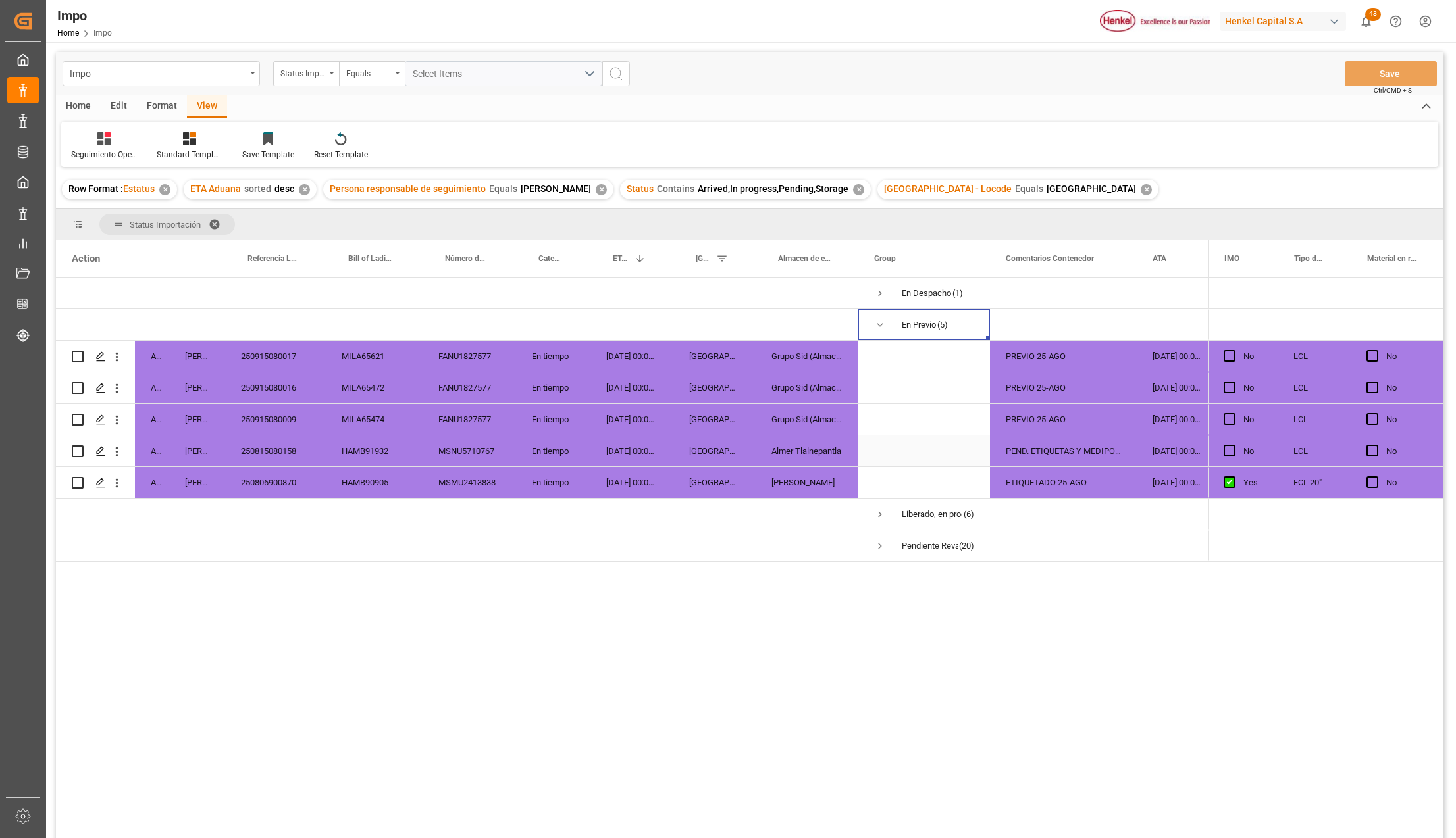
click at [1072, 450] on div "PEND. ETIQUETAS Y MEDIPORT" at bounding box center [1063, 450] width 147 height 31
click at [1057, 483] on div "ETIQUETADO 25-AGO" at bounding box center [1063, 482] width 147 height 31
click at [878, 322] on span "Press SPACE to select this row." at bounding box center [880, 326] width 12 height 12
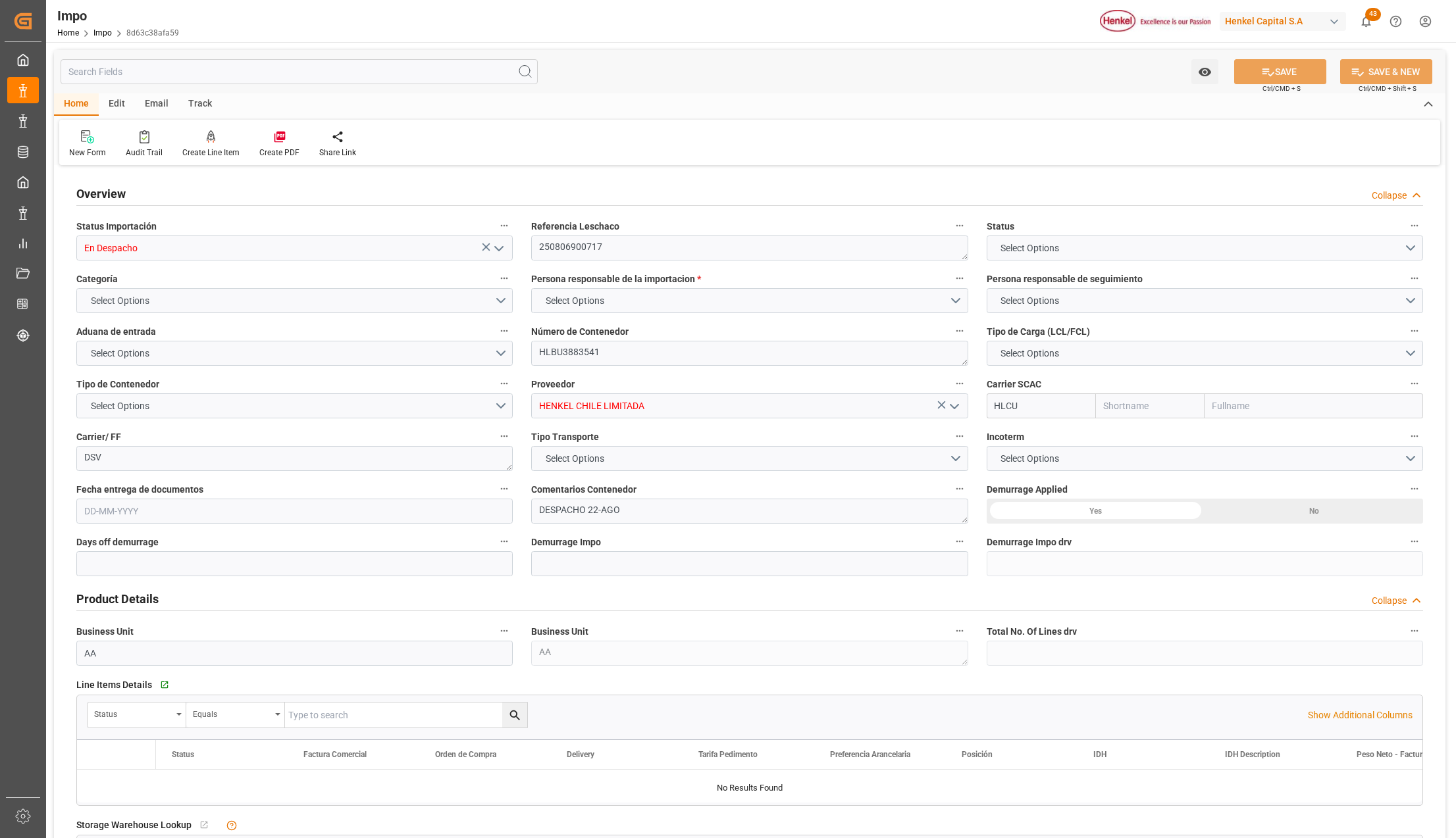
type input "Hapag [PERSON_NAME]"
type input "Hapag [PERSON_NAME] Aktiengesellschaft"
type input "1"
type input "9.36"
type input "10"
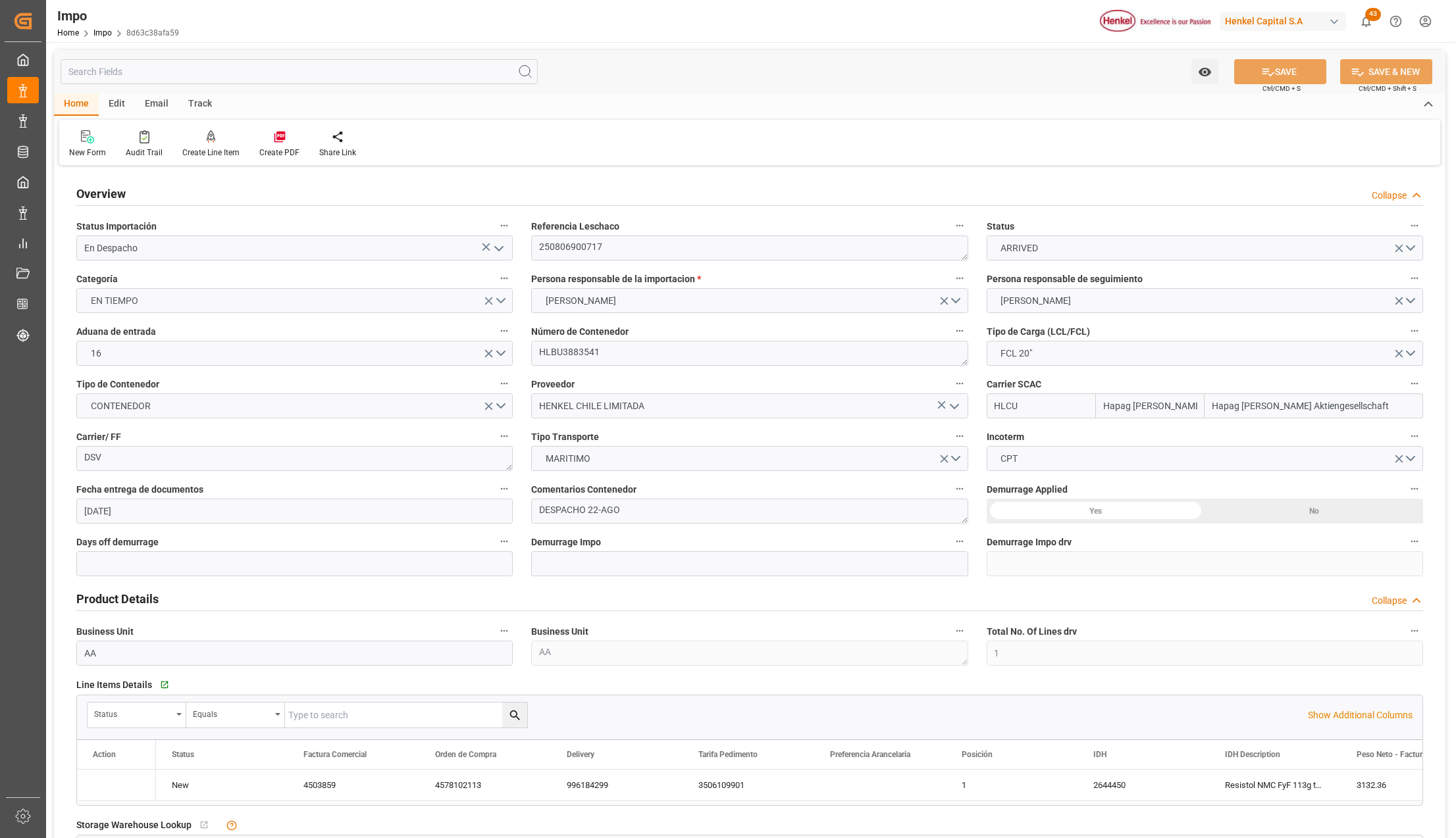
type input "[DATE]"
click at [499, 243] on icon "open menu" at bounding box center [498, 248] width 16 height 16
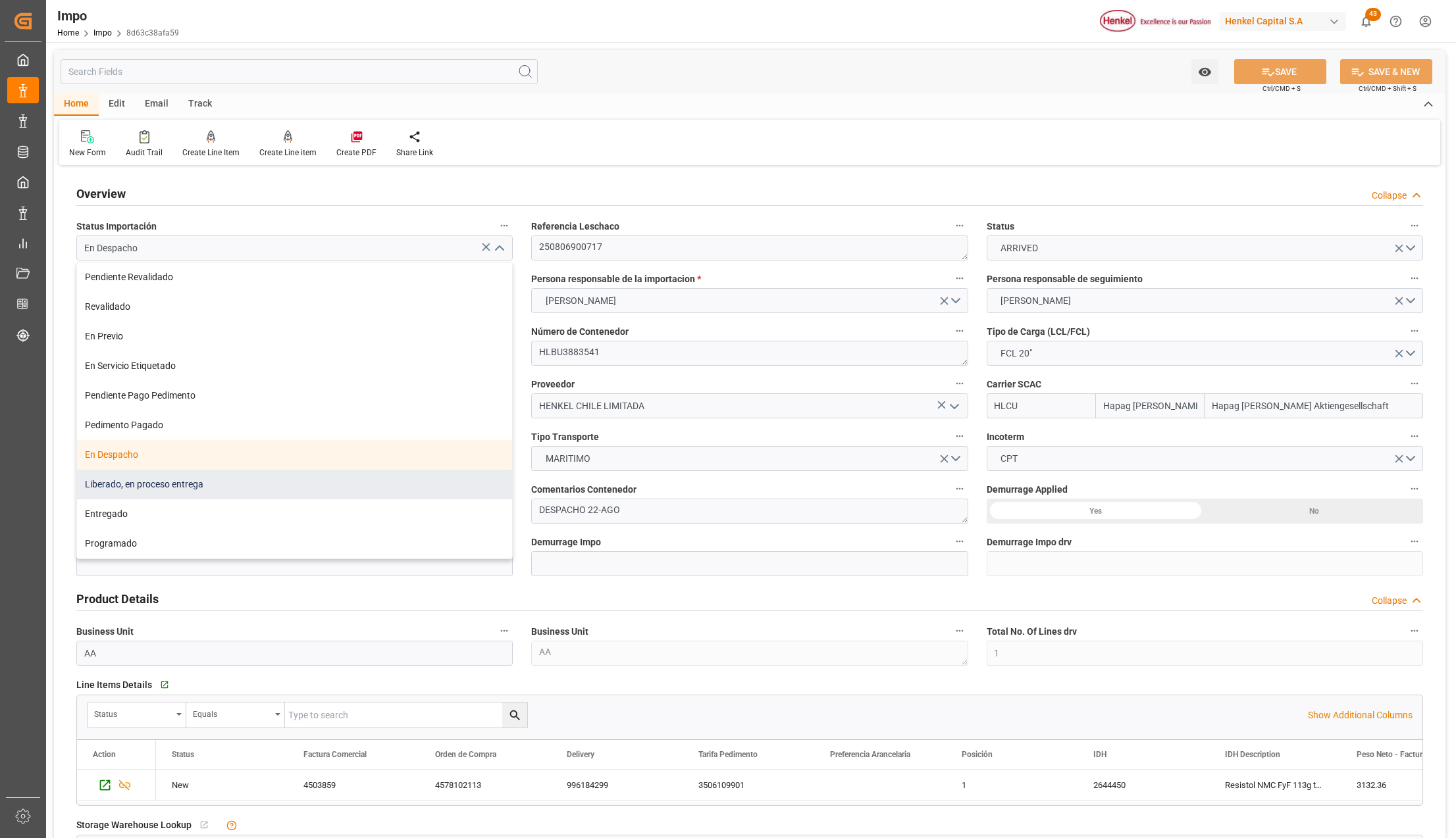
click at [124, 481] on div "Liberado, en proceso entrega" at bounding box center [295, 484] width 435 height 30
type input "Liberado, en proceso entrega"
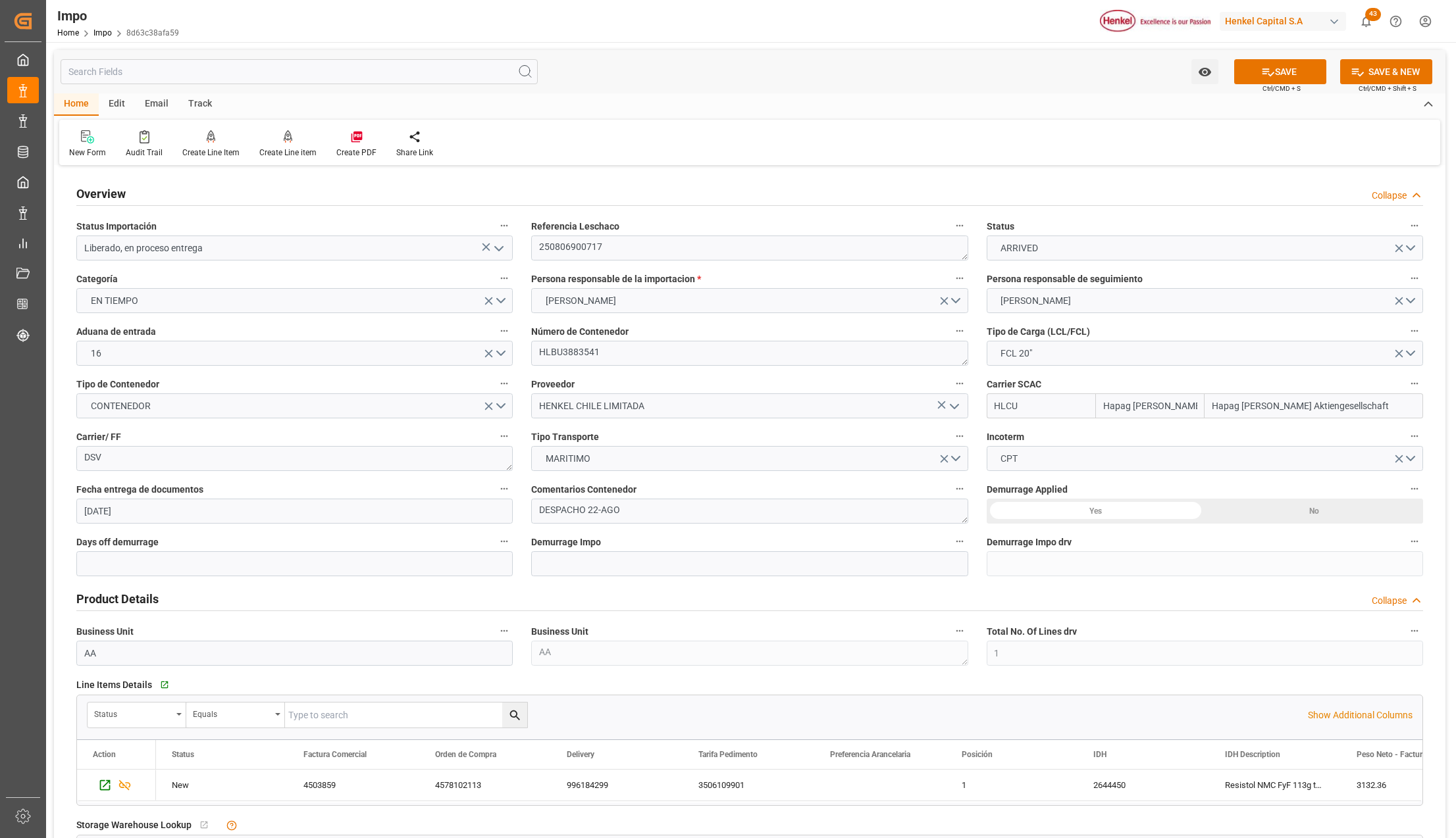
click at [1282, 77] on button "SAVE" at bounding box center [1280, 71] width 92 height 25
